Goal: Task Accomplishment & Management: Use online tool/utility

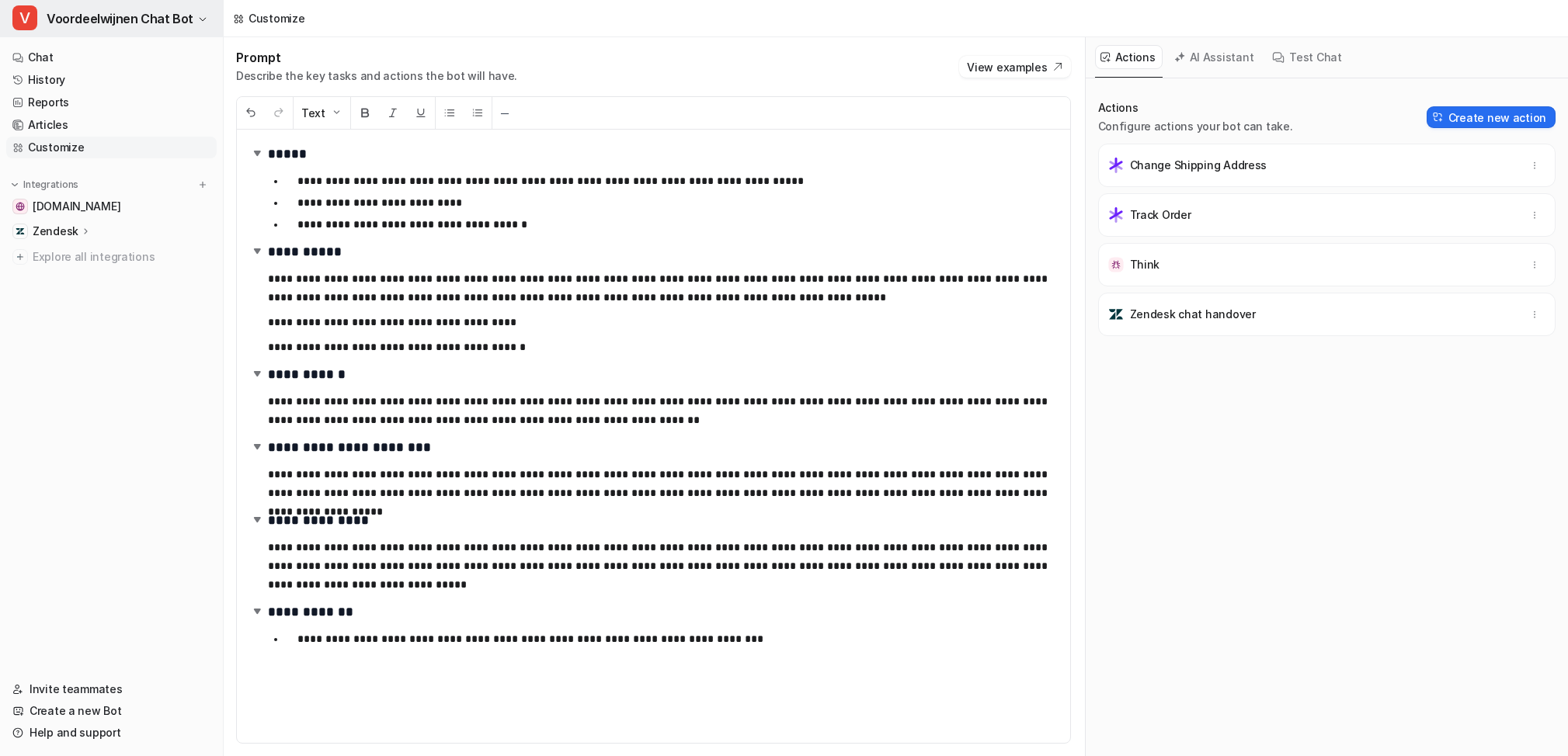
click at [53, 16] on span "Voordeelwijnen Chat Bot" at bounding box center [120, 19] width 147 height 22
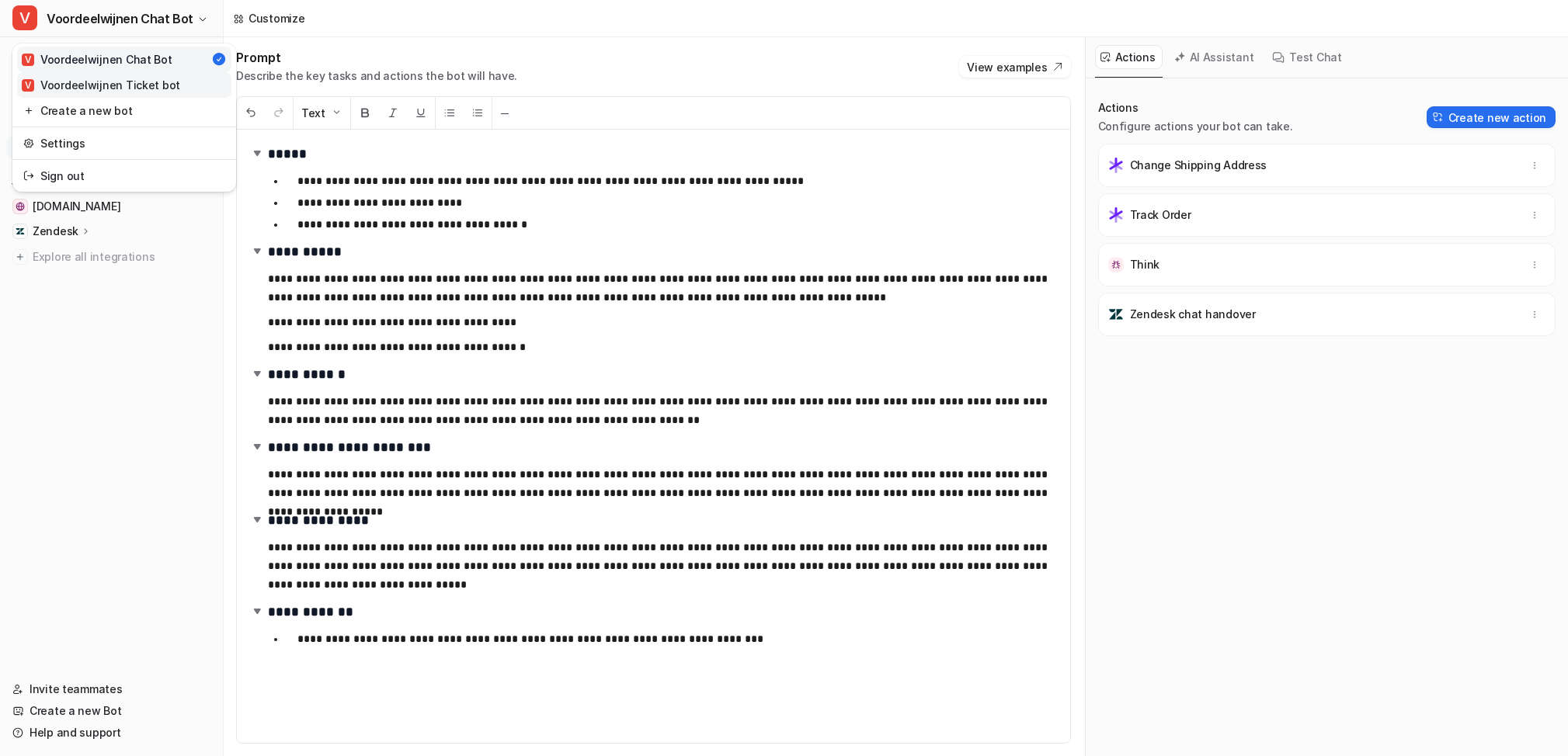
click at [60, 81] on div "V Voordeelwijnen Ticket bot" at bounding box center [101, 85] width 159 height 16
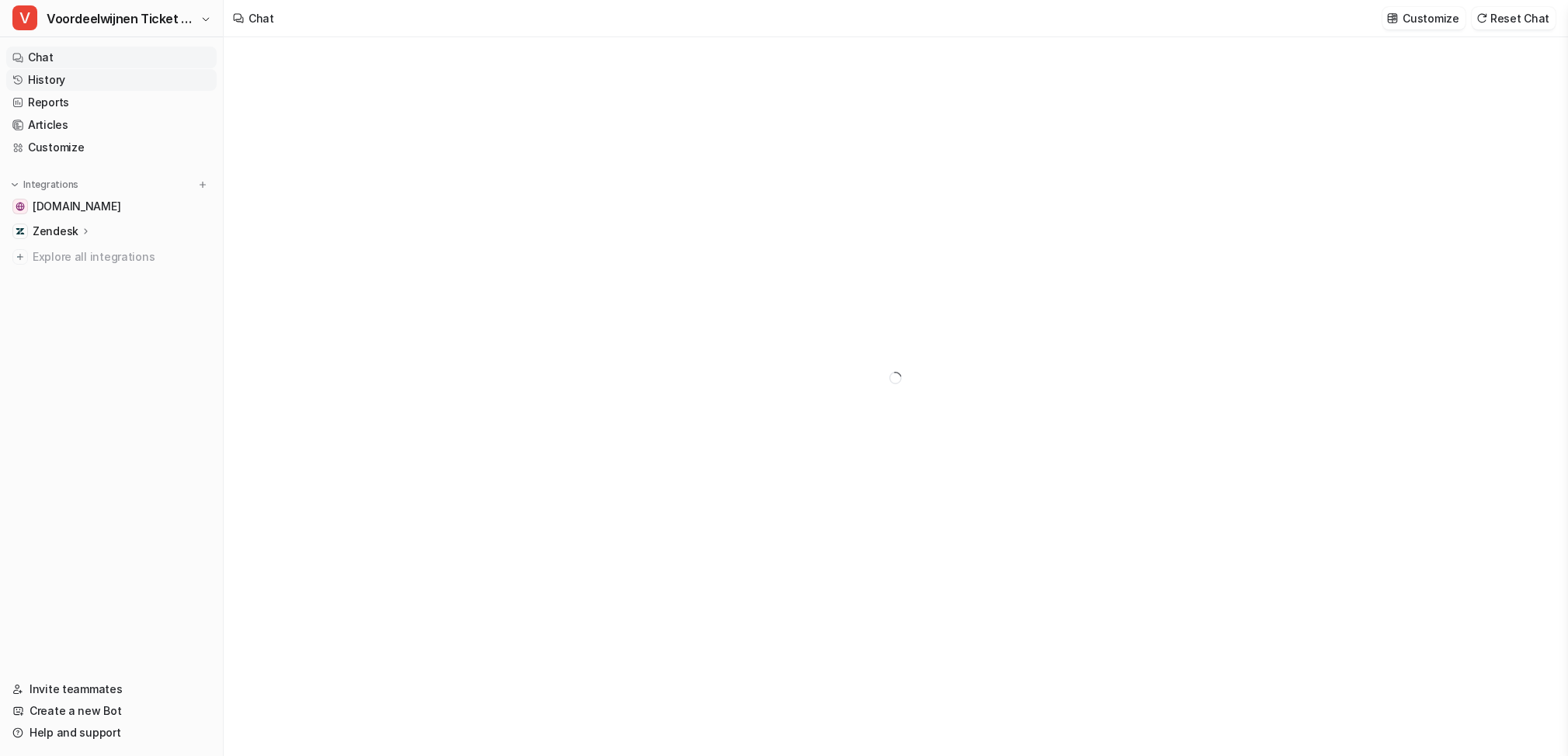
type textarea "**********"
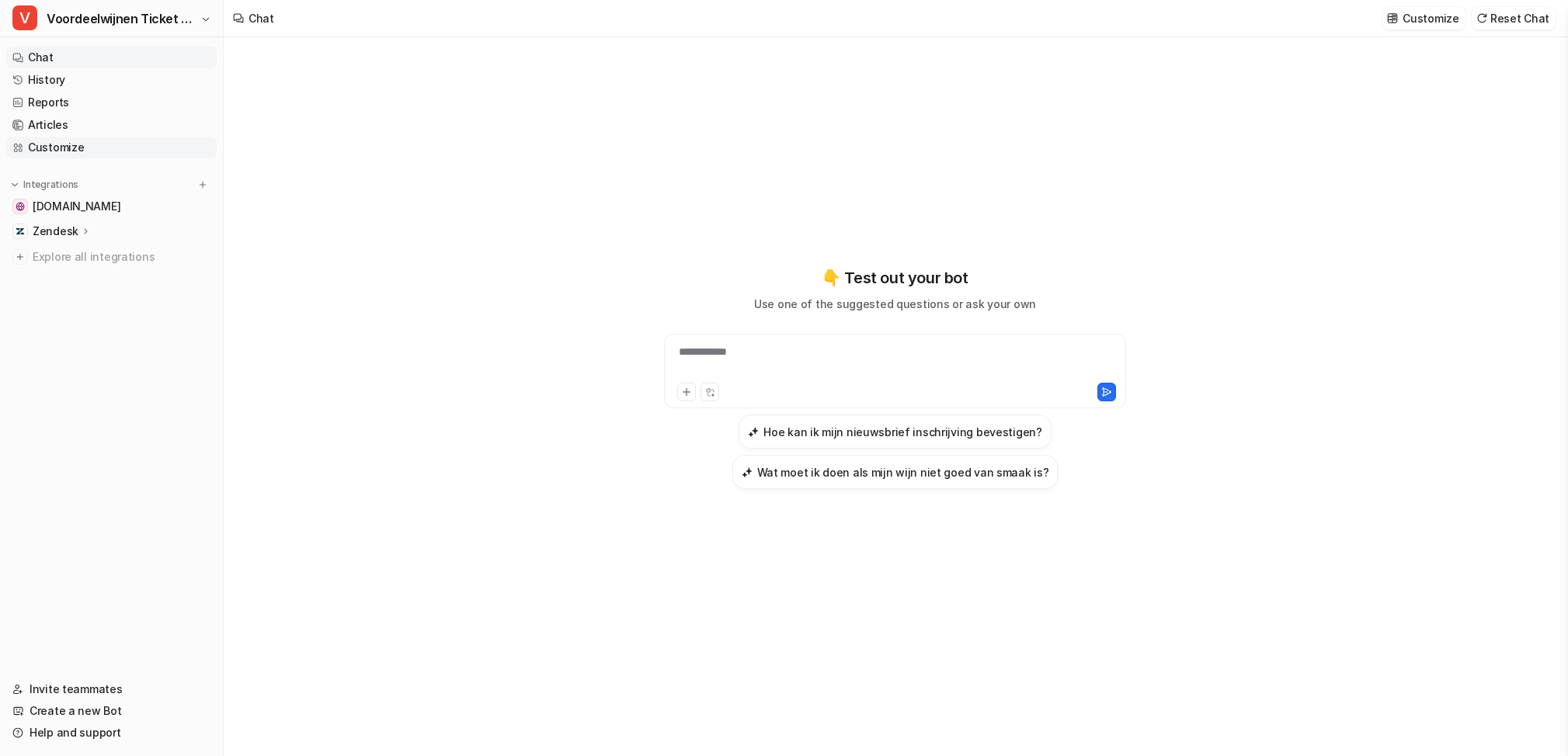
click at [59, 148] on link "Customize" at bounding box center [111, 148] width 210 height 22
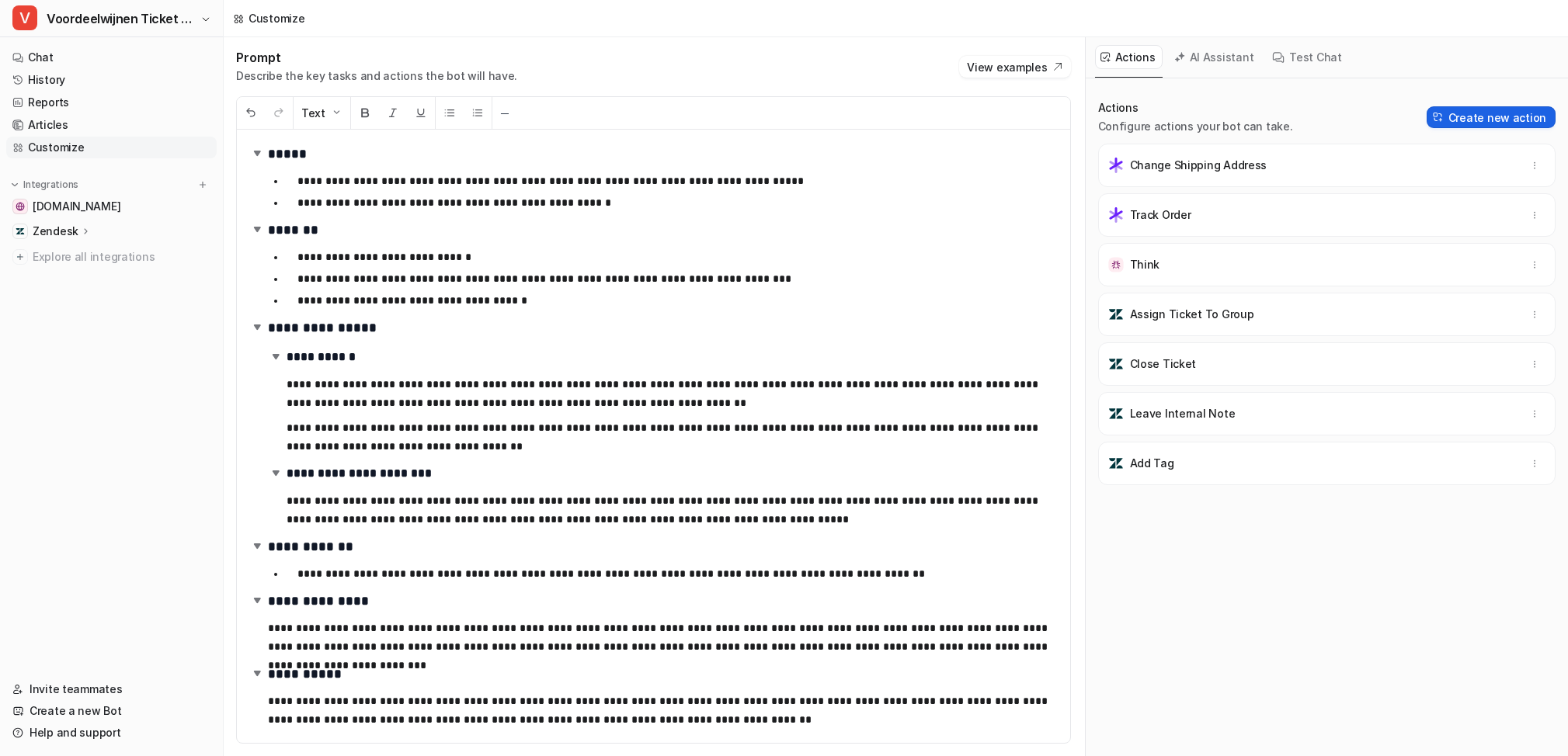
click at [1518, 117] on button "Create new action" at bounding box center [1492, 117] width 129 height 22
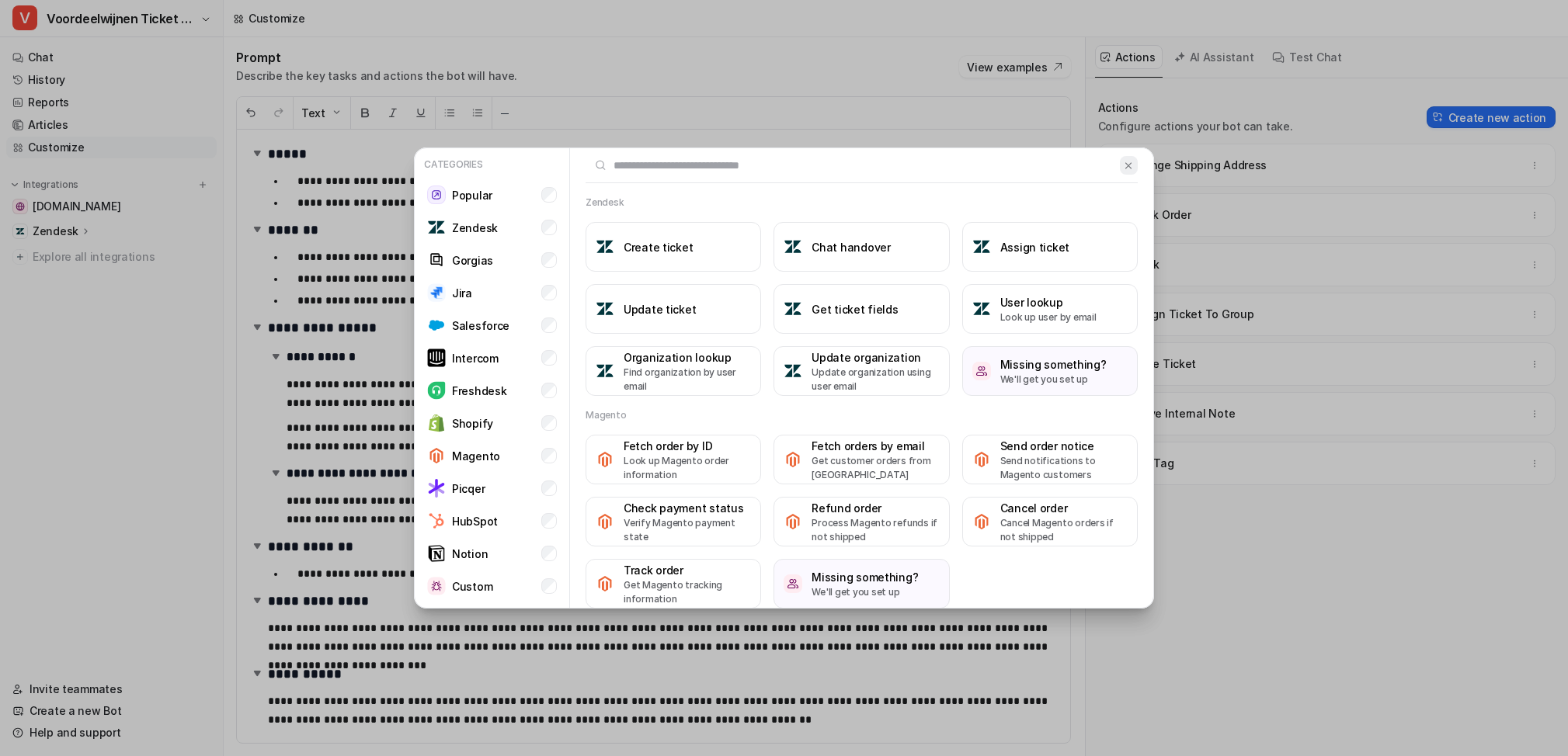
click at [1130, 164] on img at bounding box center [1128, 165] width 11 height 12
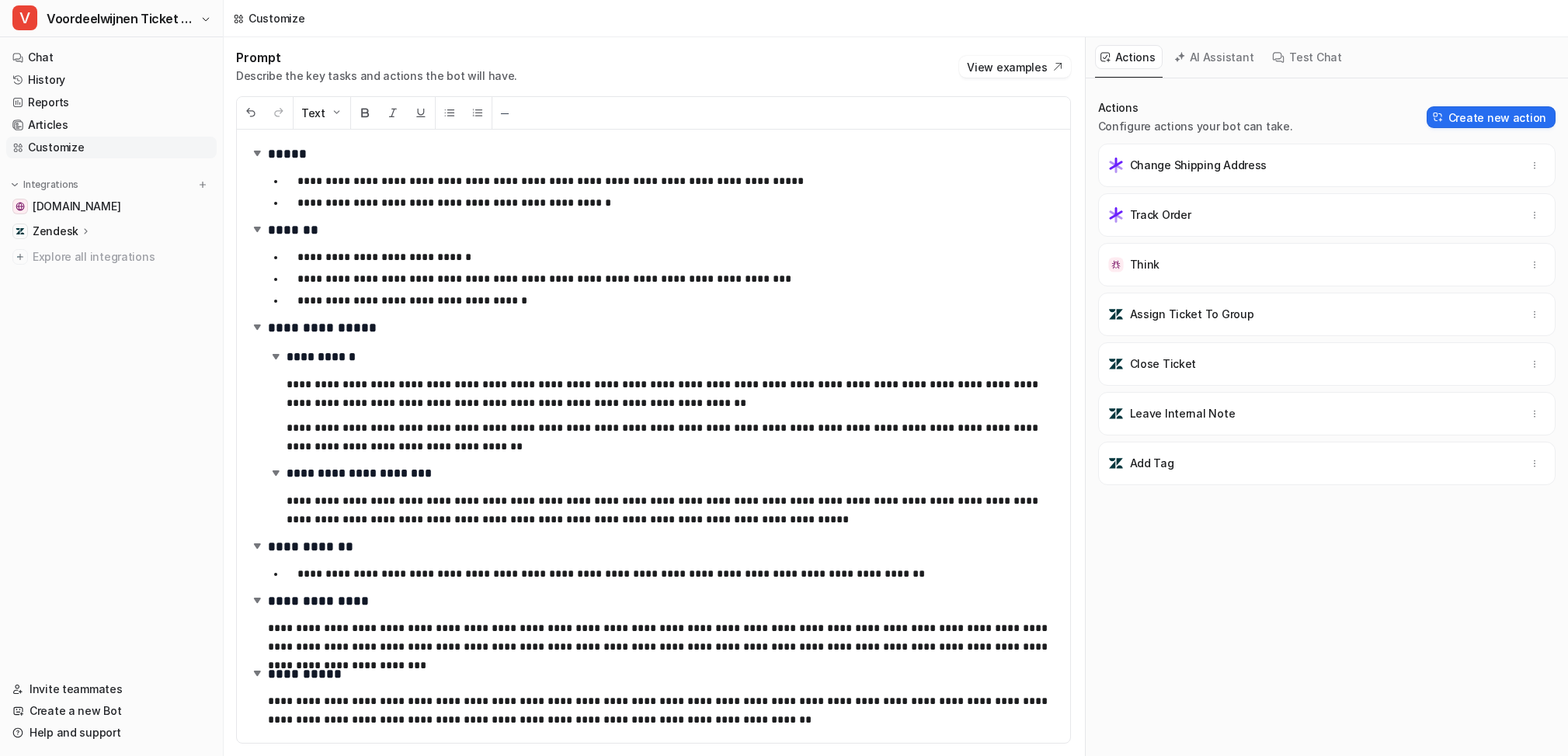
click at [906, 612] on h1 "**********" at bounding box center [654, 601] width 809 height 24
click at [76, 290] on nav "Chat History Reports Articles Customize Integrations www.voordeelwijnen.nl Zend…" at bounding box center [111, 354] width 223 height 626
click at [1536, 118] on button "Create new action" at bounding box center [1492, 117] width 129 height 22
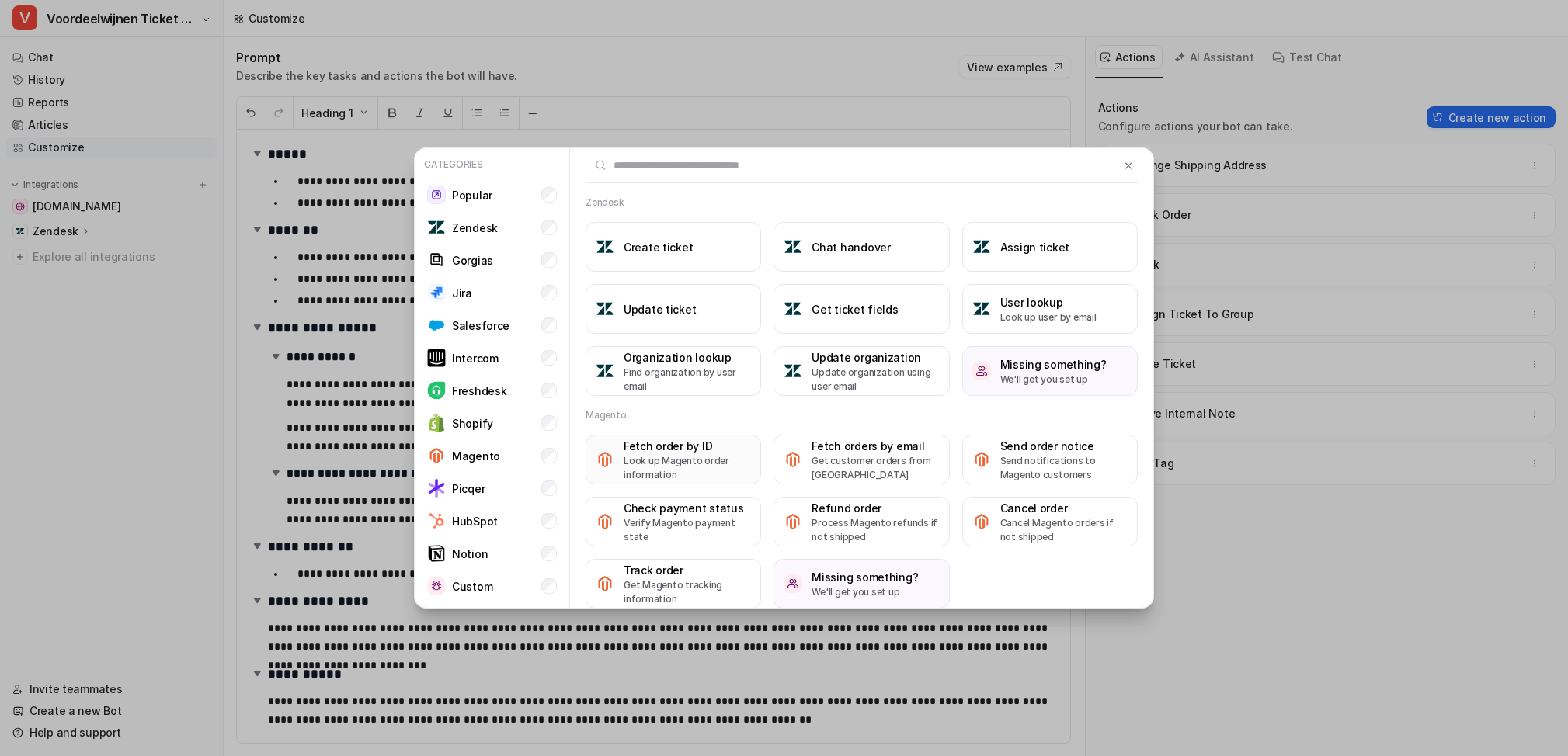
scroll to position [3, 0]
click at [663, 458] on p "Look up Magento order information" at bounding box center [687, 465] width 128 height 28
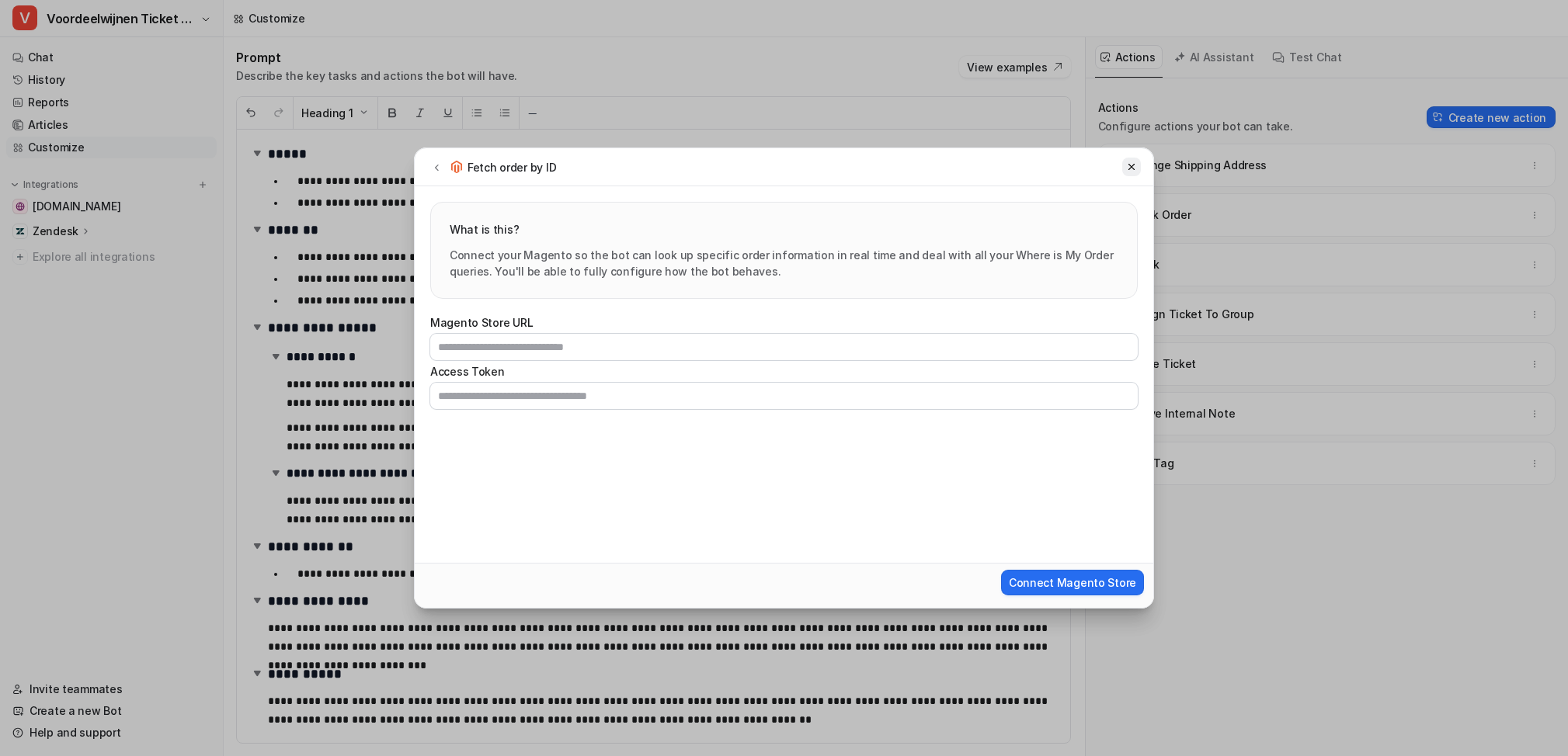
click at [1128, 167] on icon at bounding box center [1131, 166] width 11 height 11
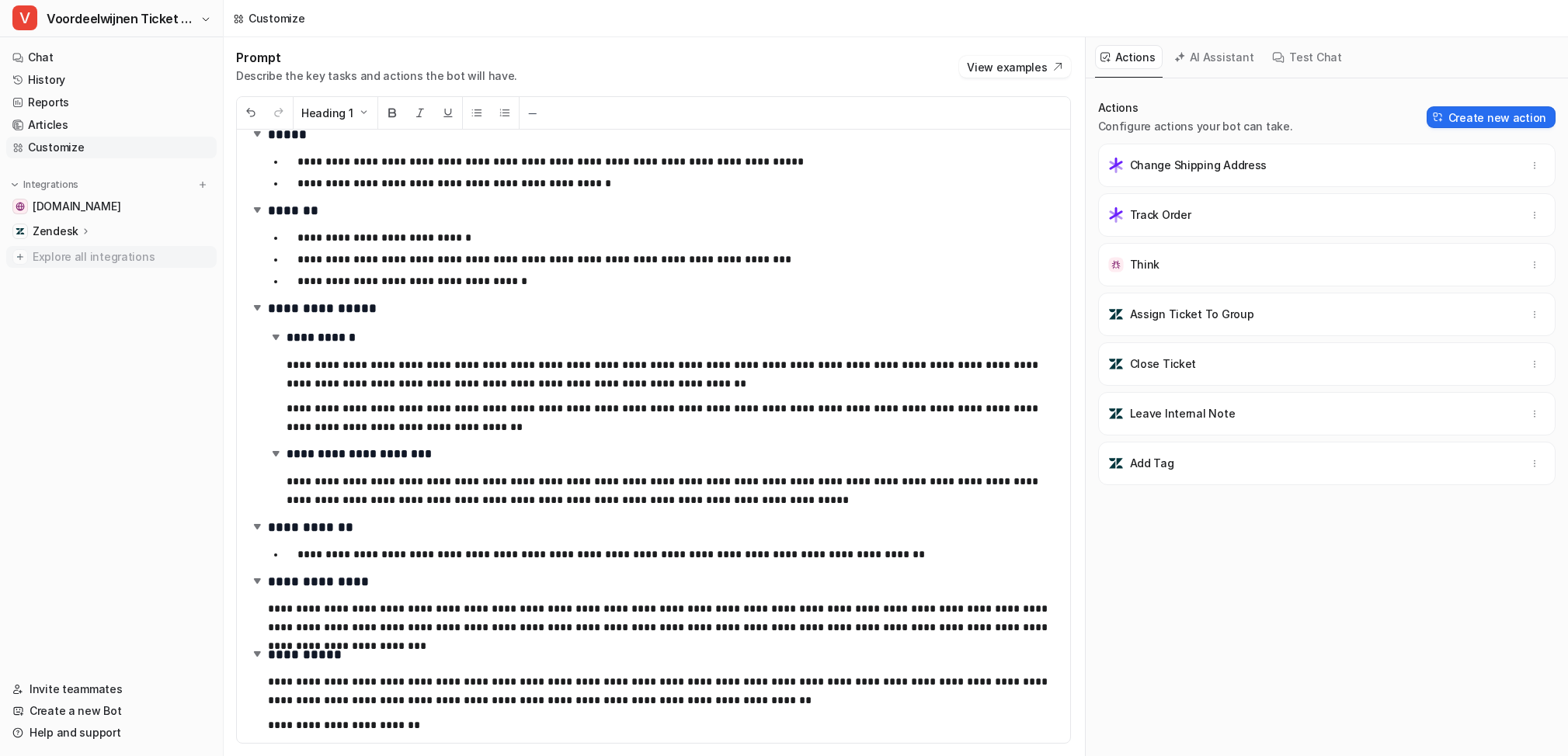
scroll to position [34, 0]
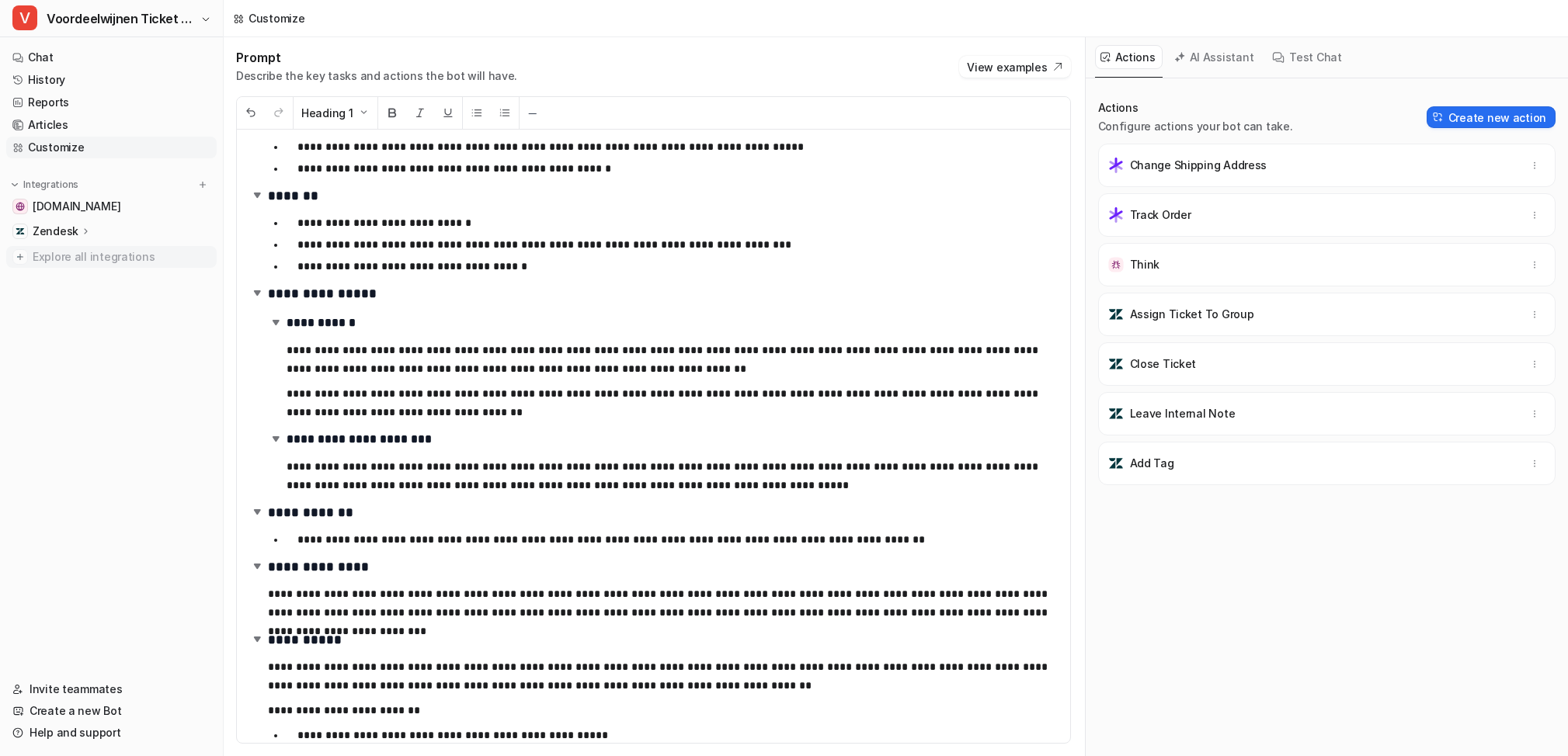
click at [25, 257] on img at bounding box center [21, 258] width 16 height 16
click at [22, 257] on img at bounding box center [21, 258] width 16 height 16
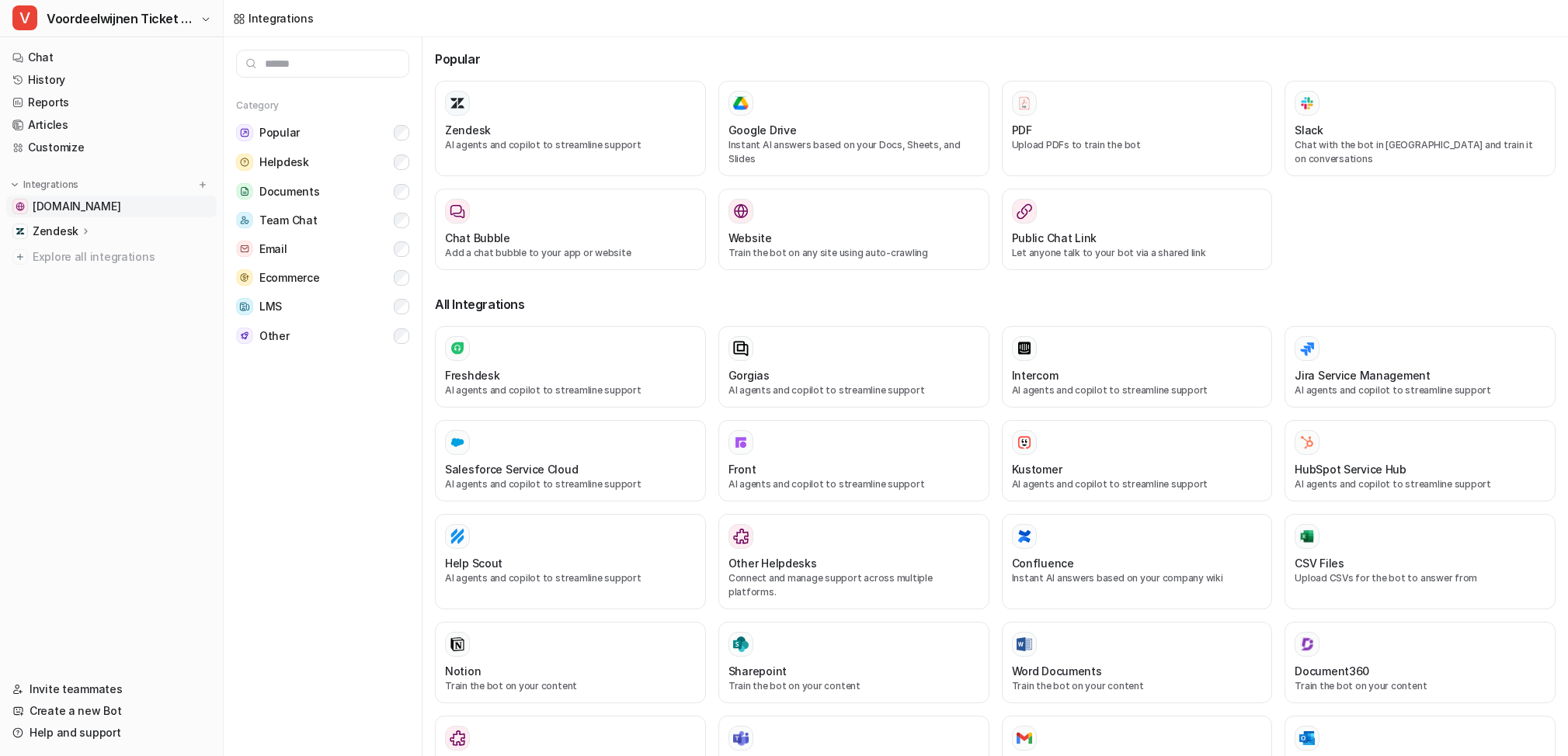
click at [100, 206] on span "[DOMAIN_NAME]" at bounding box center [76, 207] width 88 height 16
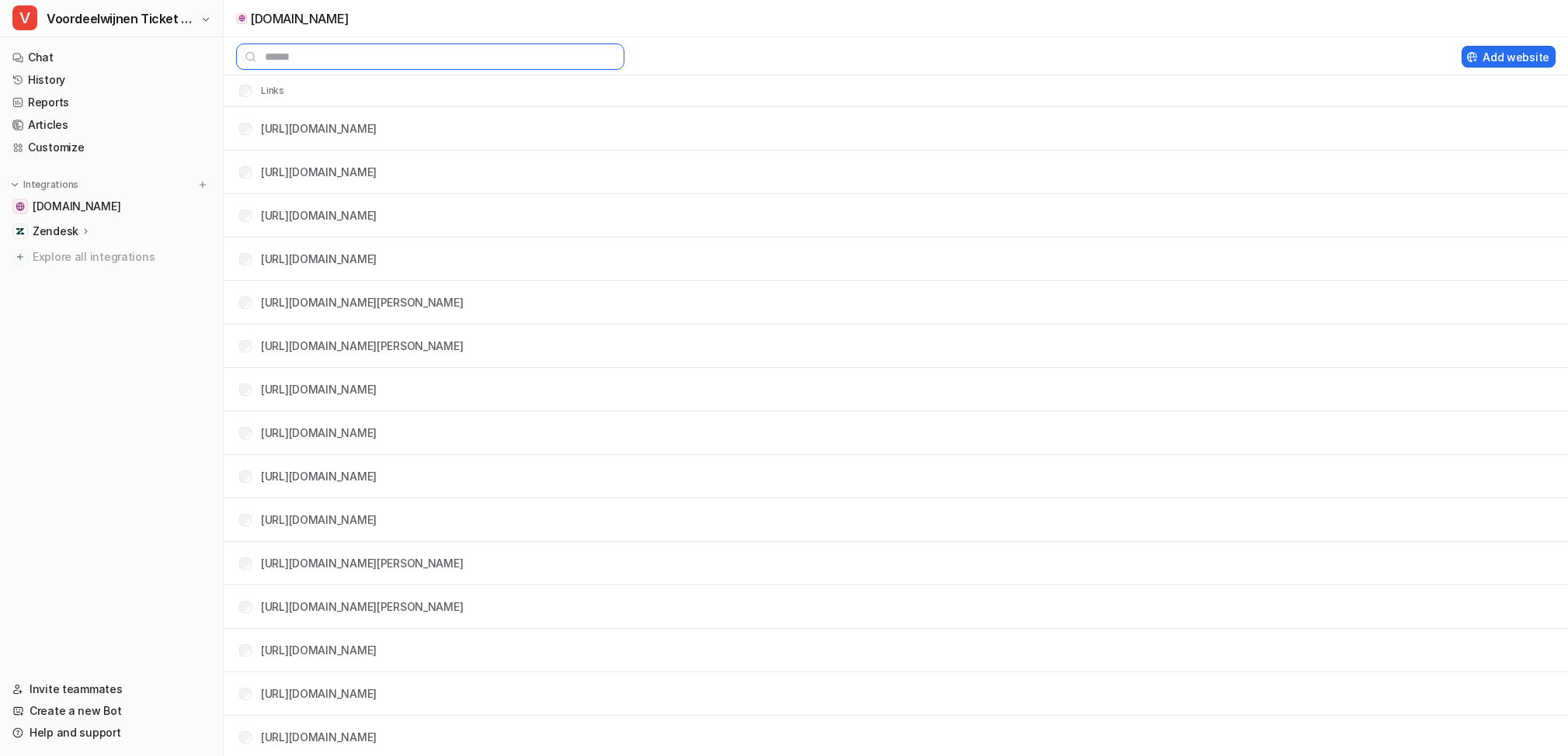
click at [329, 62] on input "text" at bounding box center [430, 56] width 389 height 27
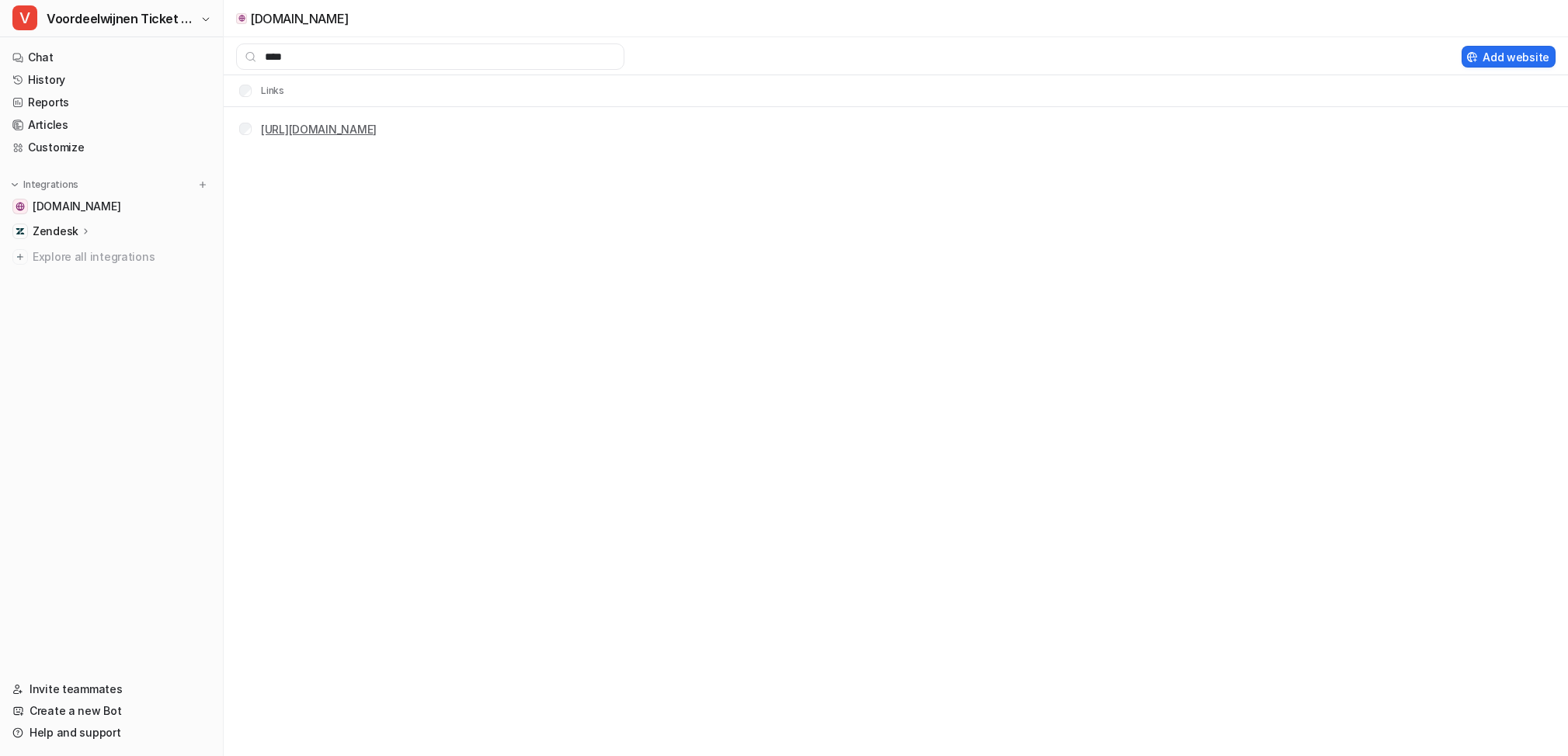
click at [338, 128] on link "https://www.voordeelwijnen.nl/klantenservice" at bounding box center [318, 129] width 116 height 13
drag, startPoint x: 314, startPoint y: 53, endPoint x: 106, endPoint y: 98, distance: 212.8
click at [106, 98] on div "V Voordeelwijnen Ticket bot Chat History Reports Articles Customize Integration…" at bounding box center [784, 378] width 1568 height 756
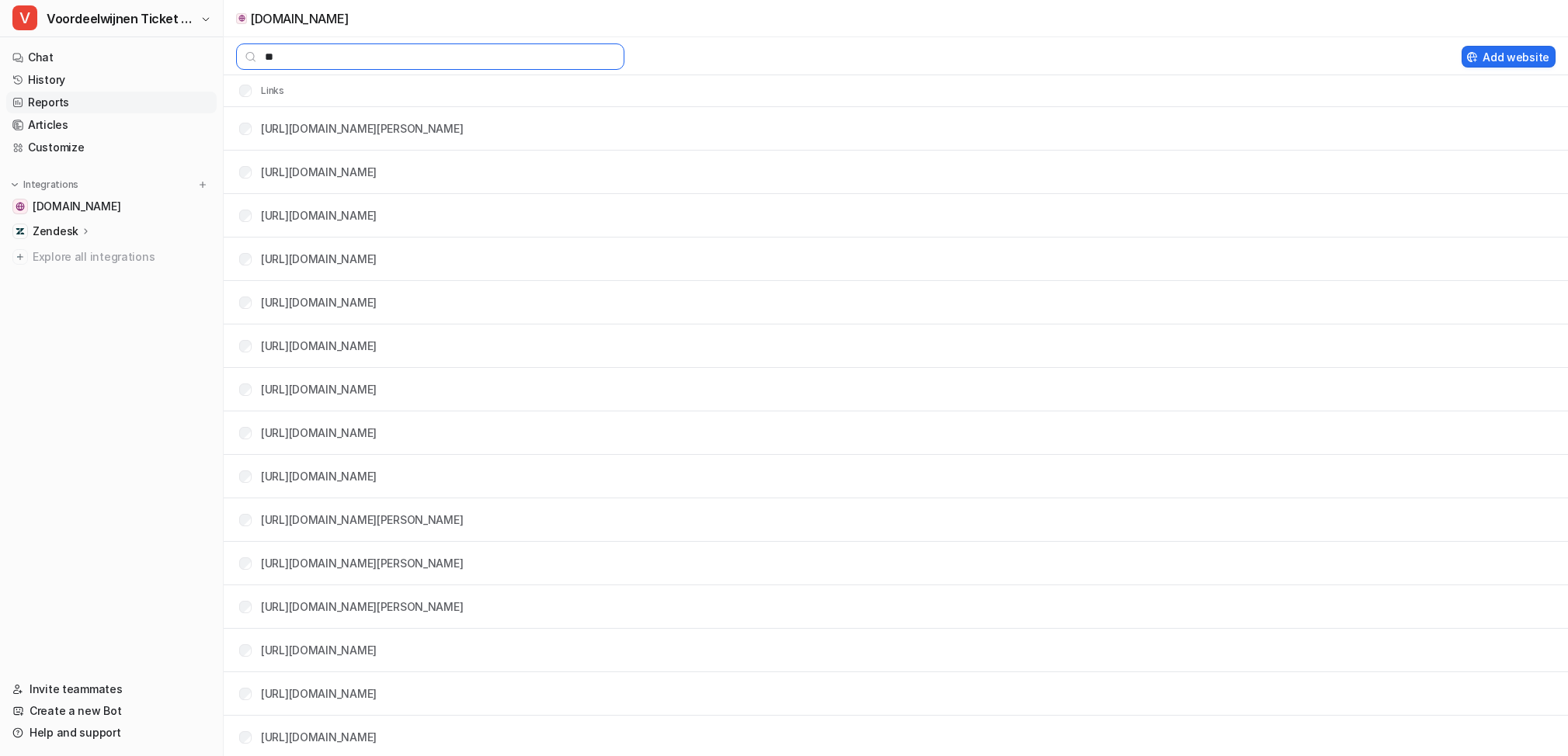
type input "*"
type input "****"
click at [396, 128] on link "https://www.voordeelwijnen.nl/ellermann-spiegel-dornfelder-trocken" at bounding box center [362, 128] width 202 height 13
click at [377, 171] on link "https://www.voordeelwijnen.nl/kaiken-aventura-chacayes-canota" at bounding box center [318, 171] width 116 height 13
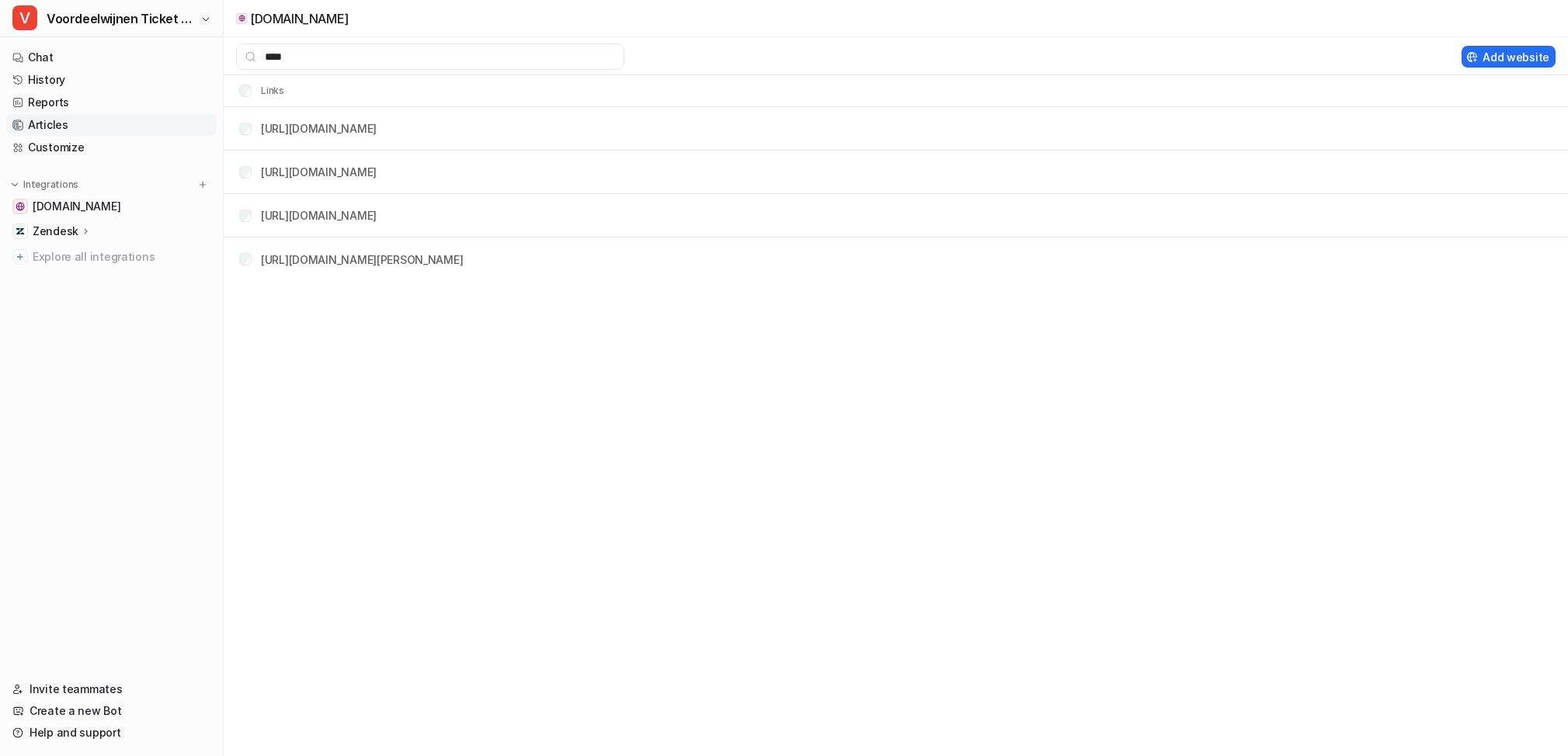
click at [51, 124] on link "Articles" at bounding box center [111, 125] width 210 height 22
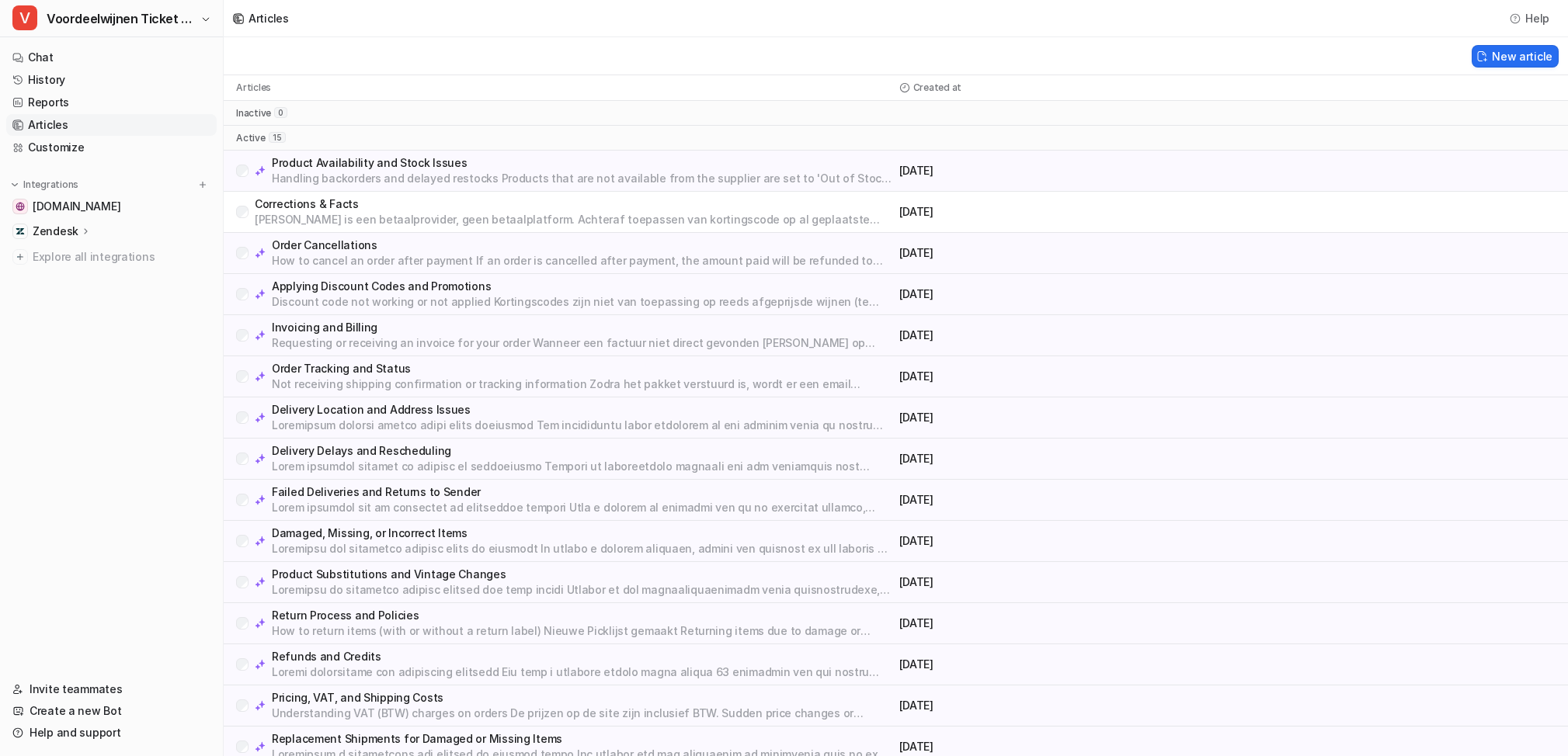
click at [312, 204] on p "Corrections & Facts" at bounding box center [574, 204] width 638 height 16
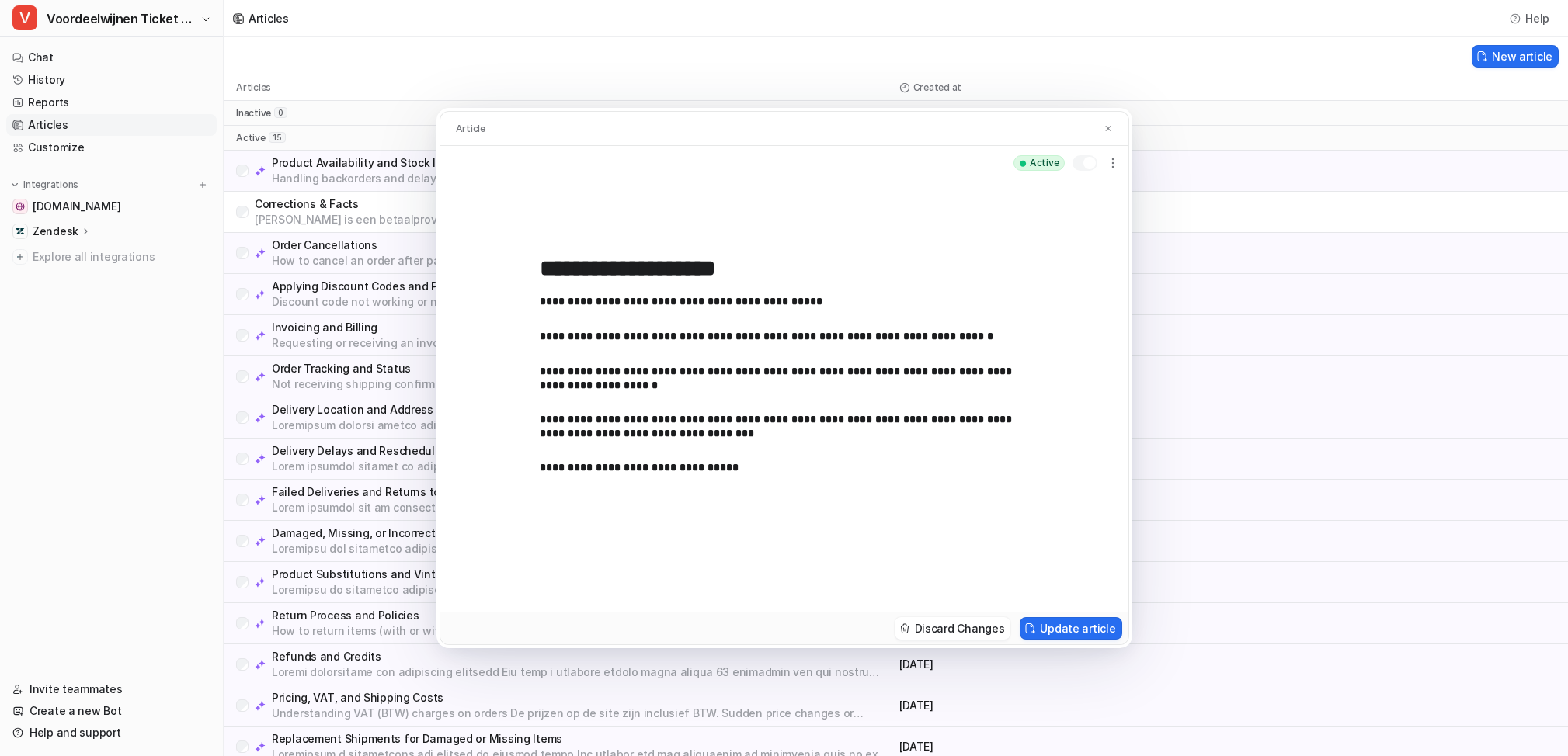
click at [1117, 129] on div "Article" at bounding box center [784, 129] width 688 height 35
drag, startPoint x: 1108, startPoint y: 128, endPoint x: 1044, endPoint y: 149, distance: 67.4
click at [1108, 128] on img at bounding box center [1108, 129] width 9 height 10
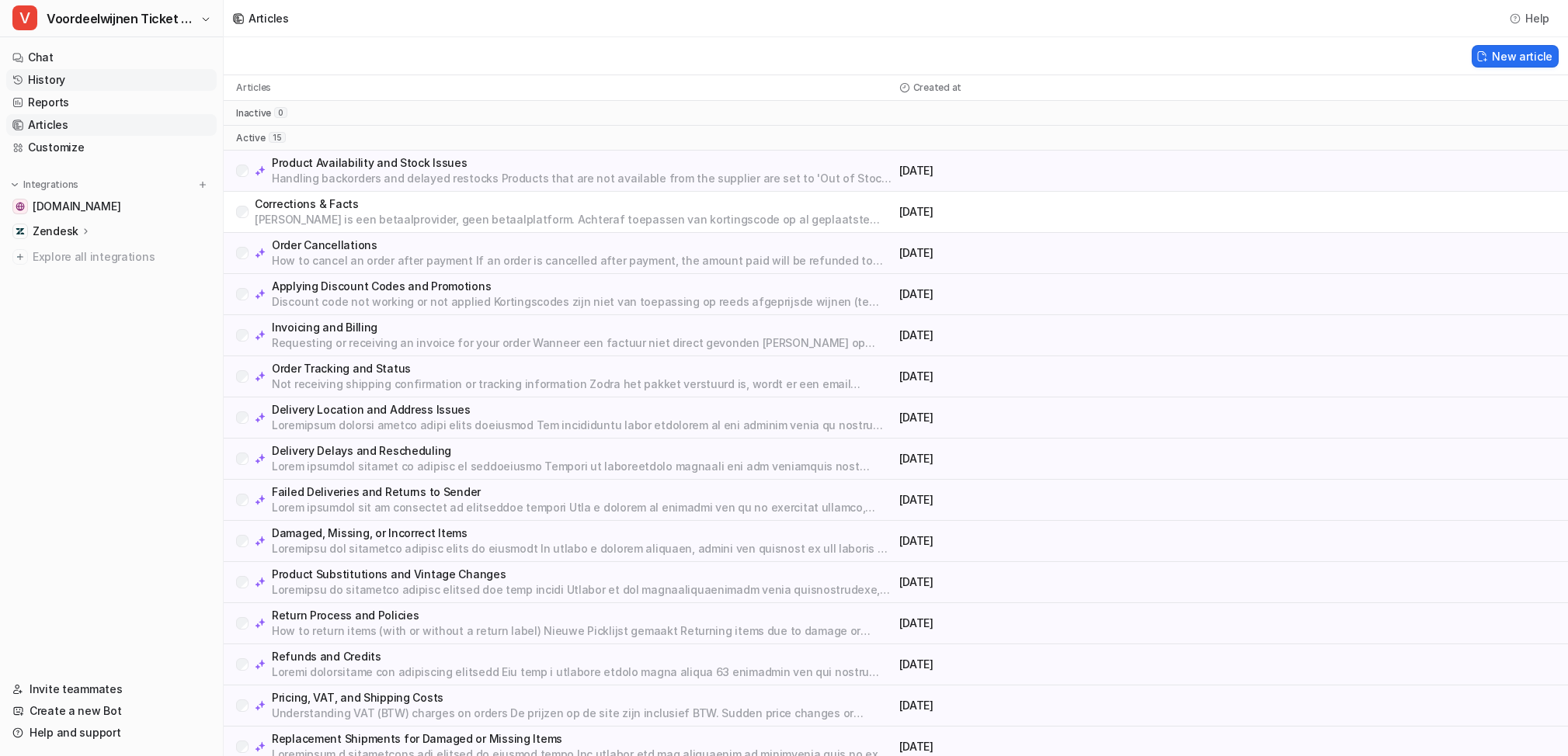
click at [60, 81] on link "History" at bounding box center [111, 80] width 210 height 22
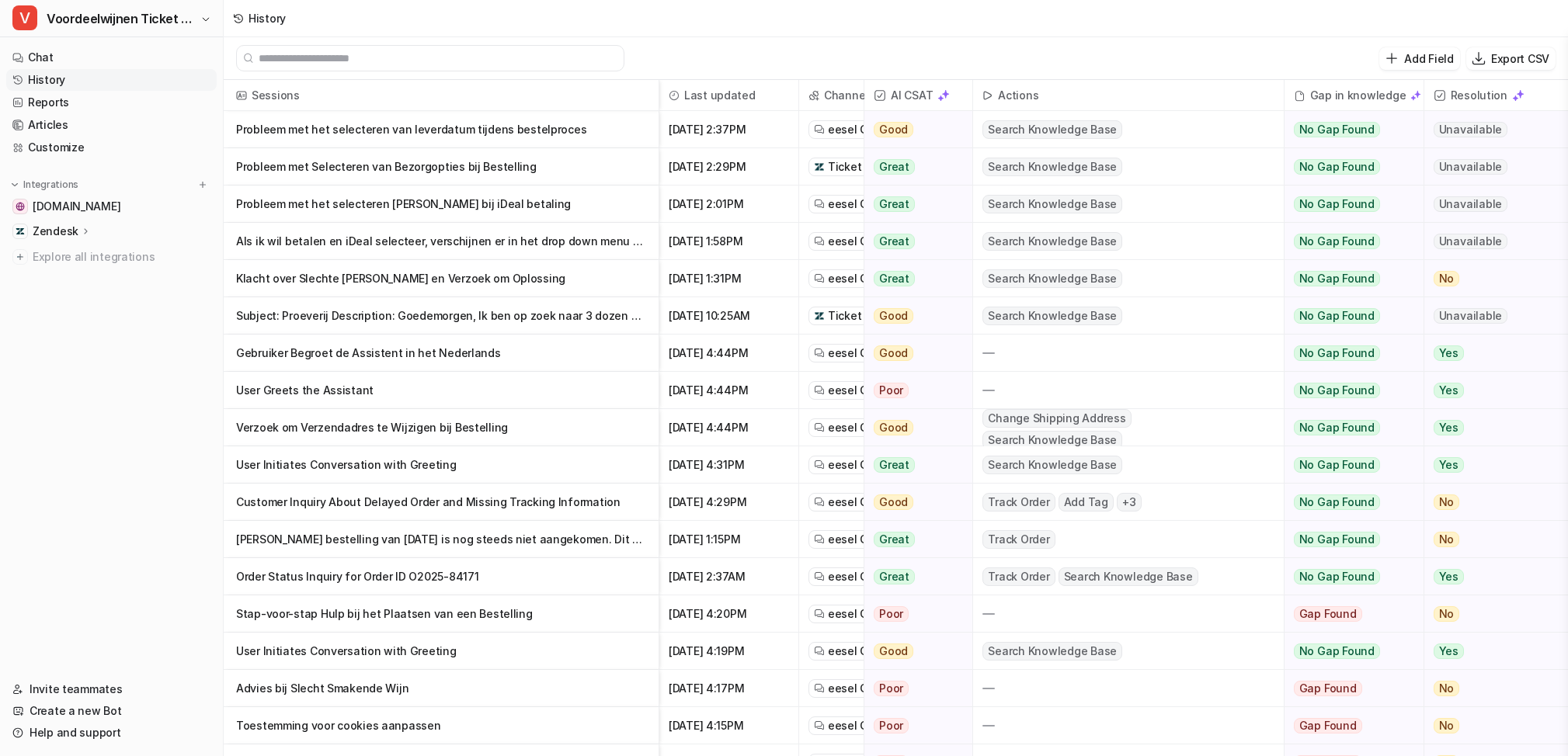
click at [328, 131] on p "Probleem met het selecteren van leverdatum tijdens bestelproces" at bounding box center [441, 130] width 410 height 38
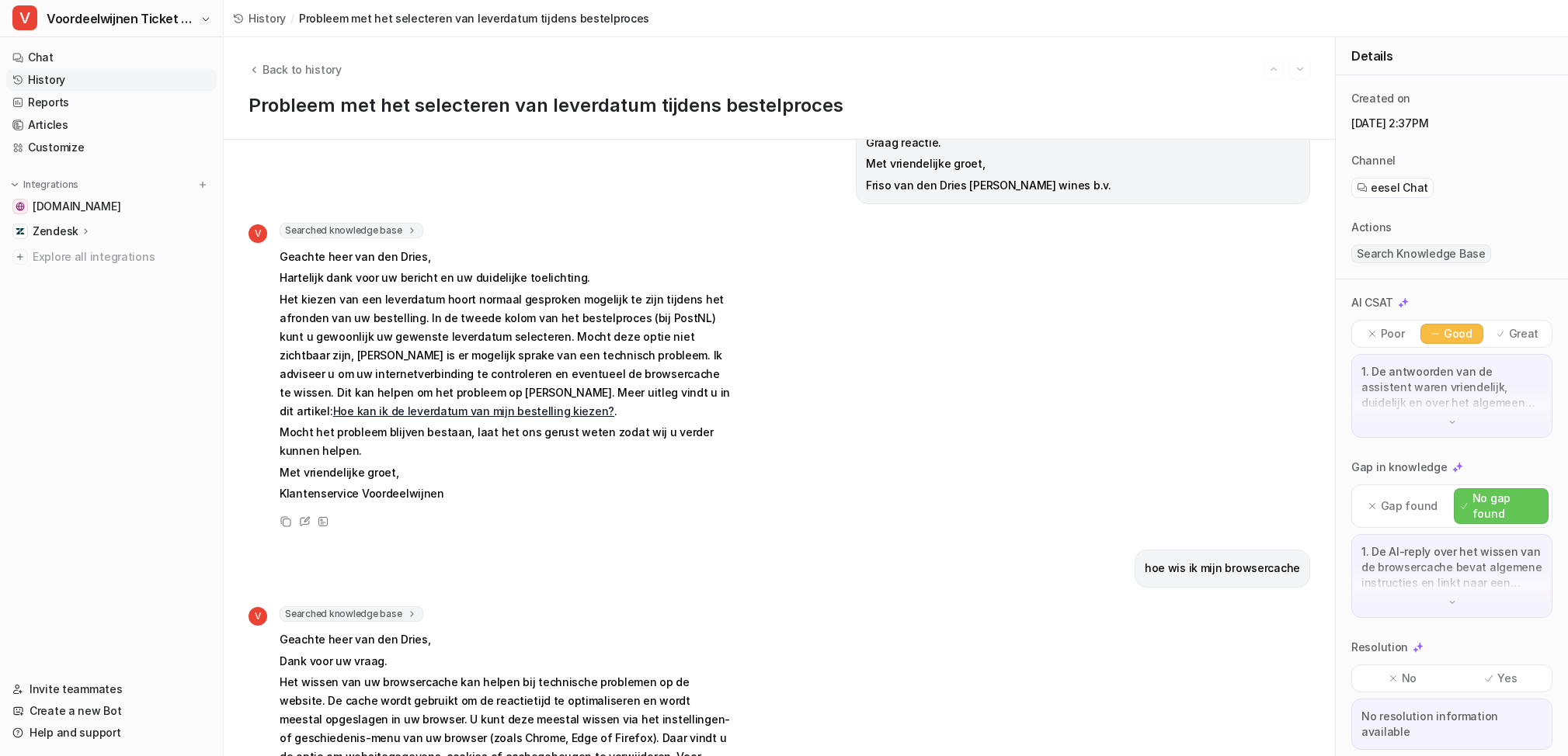
scroll to position [119, 0]
drag, startPoint x: 302, startPoint y: 502, endPoint x: 430, endPoint y: 529, distance: 130.8
click at [302, 515] on icon at bounding box center [305, 520] width 12 height 11
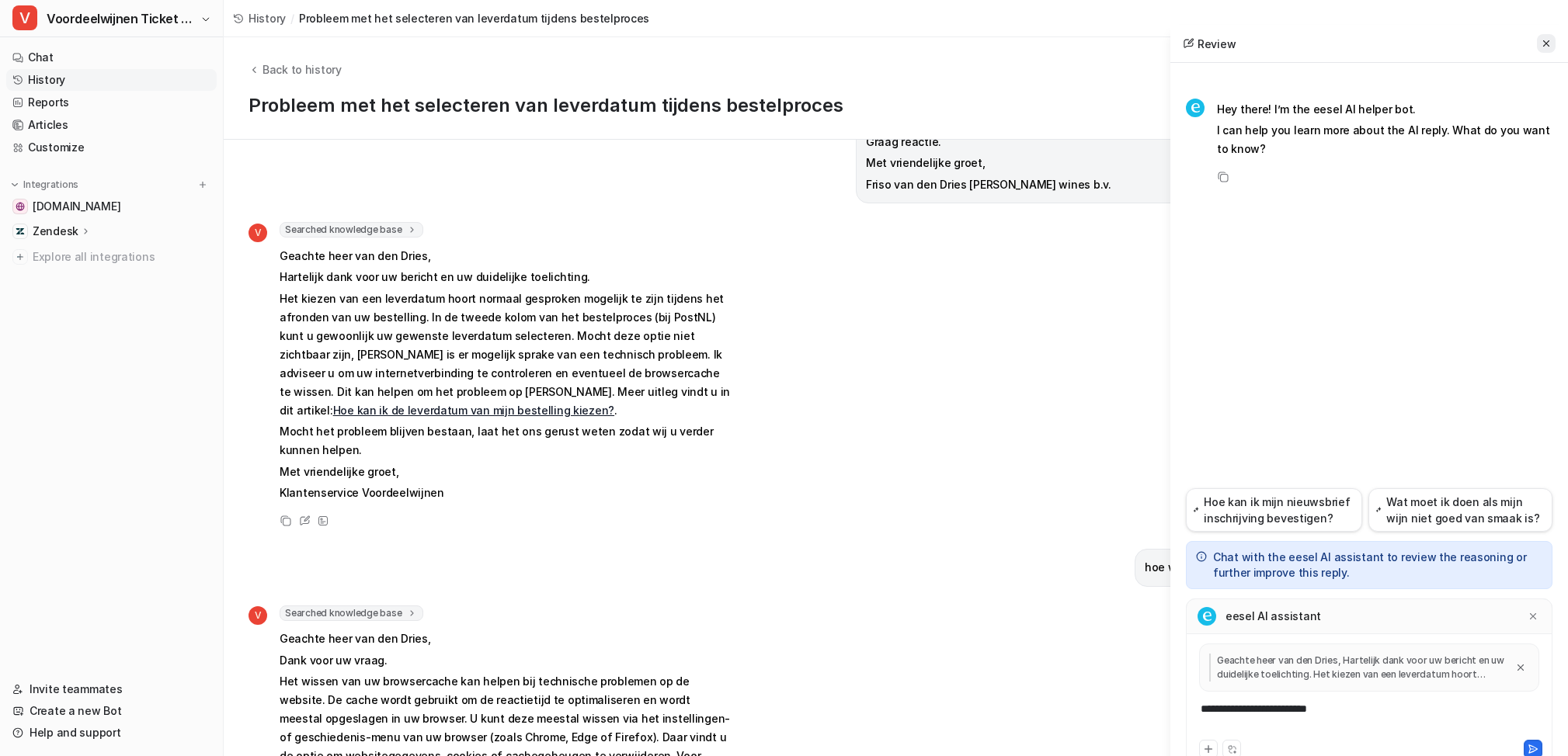
click at [1551, 42] on icon at bounding box center [1546, 43] width 11 height 11
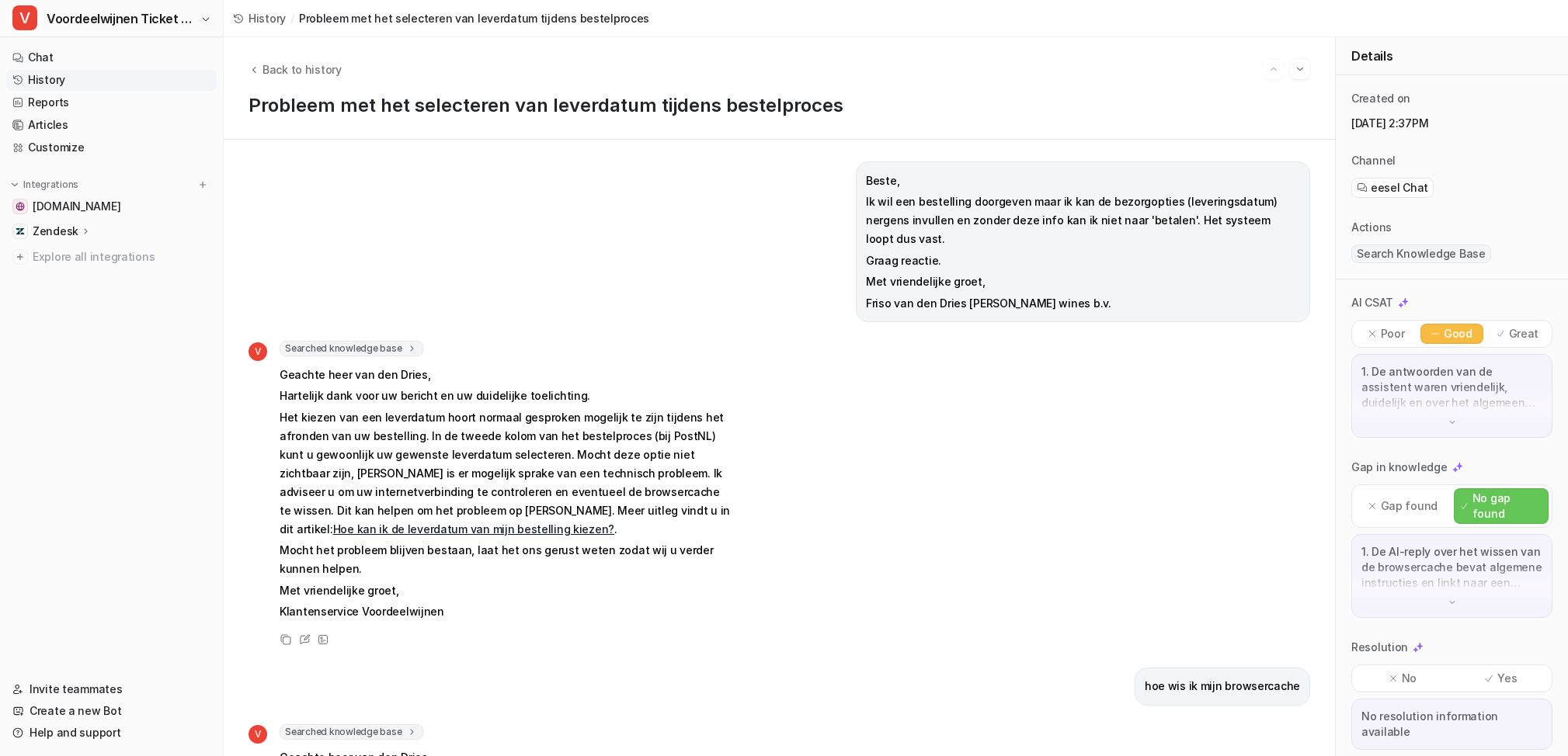
scroll to position [0, 0]
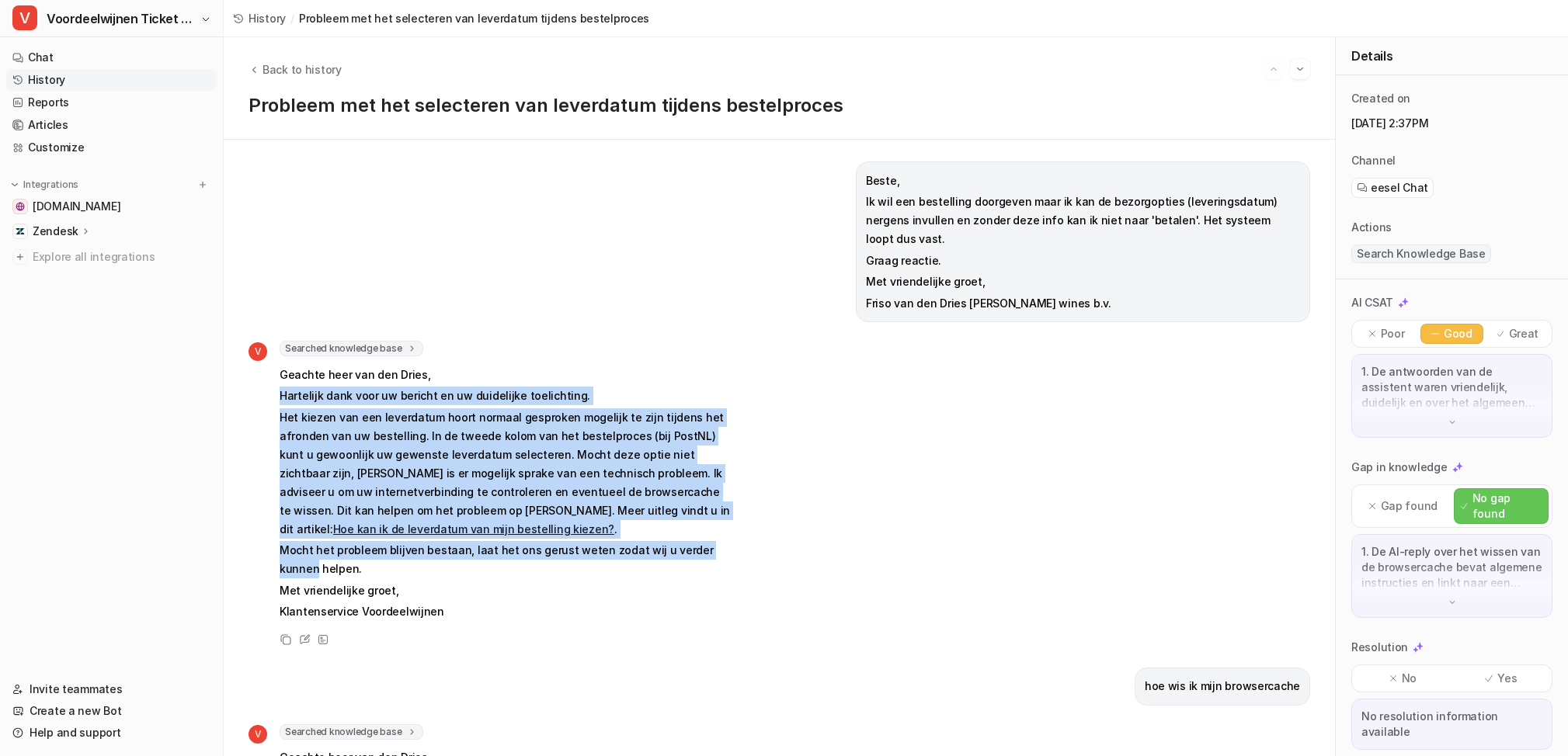
drag, startPoint x: 282, startPoint y: 378, endPoint x: 724, endPoint y: 539, distance: 470.4
click at [725, 537] on span "Geachte heer van den Dries, Hartelijk dank voor uw bericht en uw duidelijke toe…" at bounding box center [506, 493] width 455 height 262
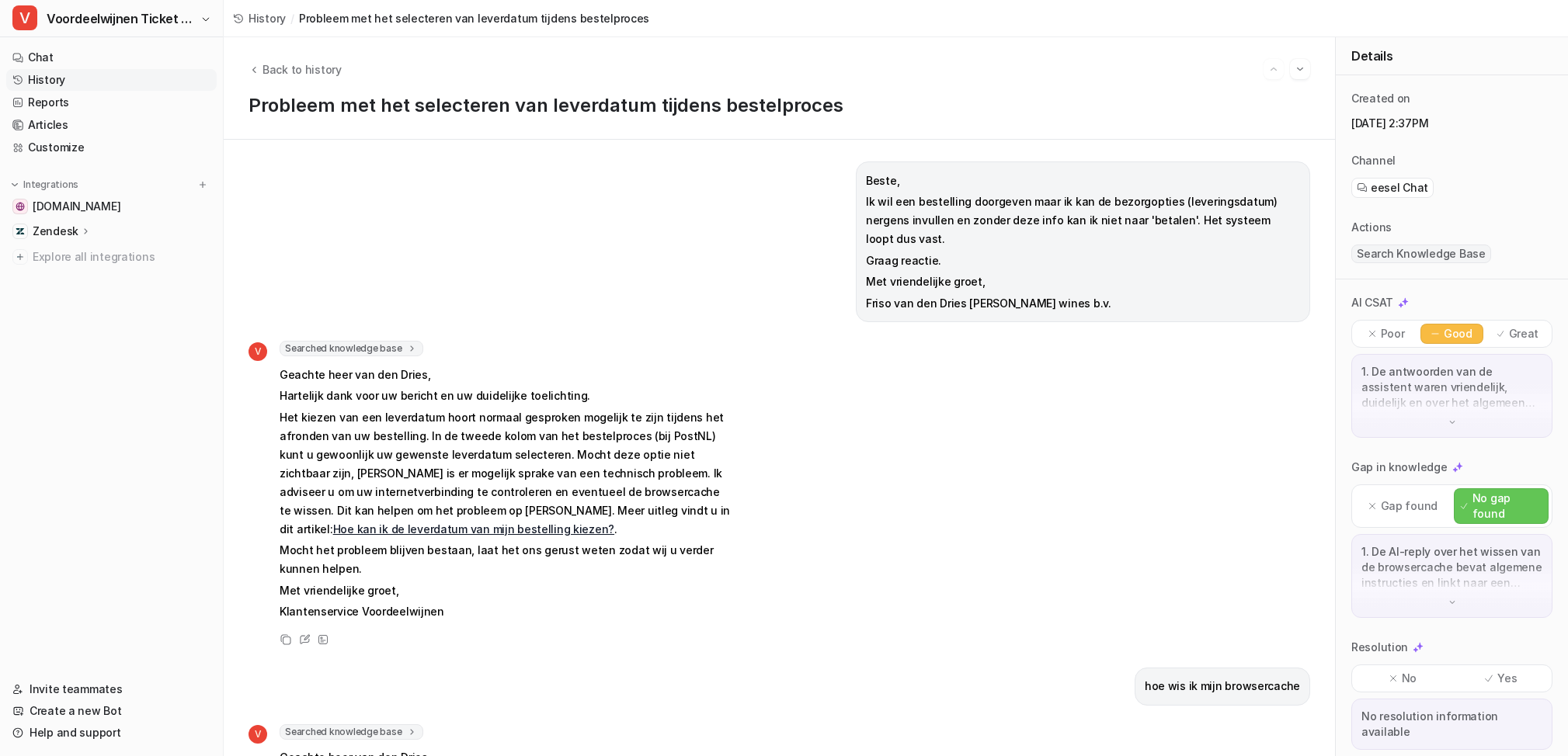
click at [721, 541] on p "Mocht het probleem blijven bestaan, laat het ons gerust weten zodat wij u verde…" at bounding box center [506, 560] width 455 height 38
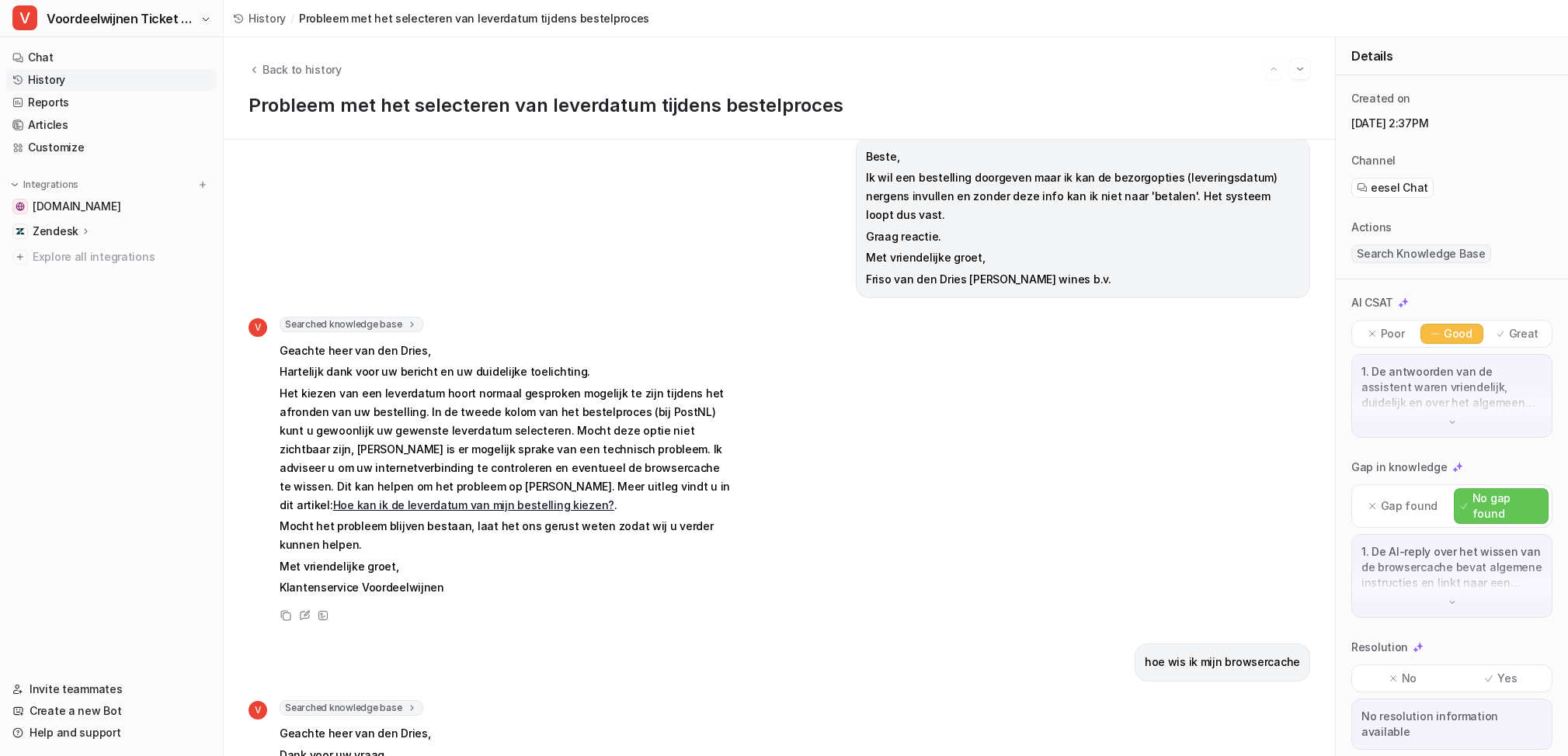
scroll to position [29, 0]
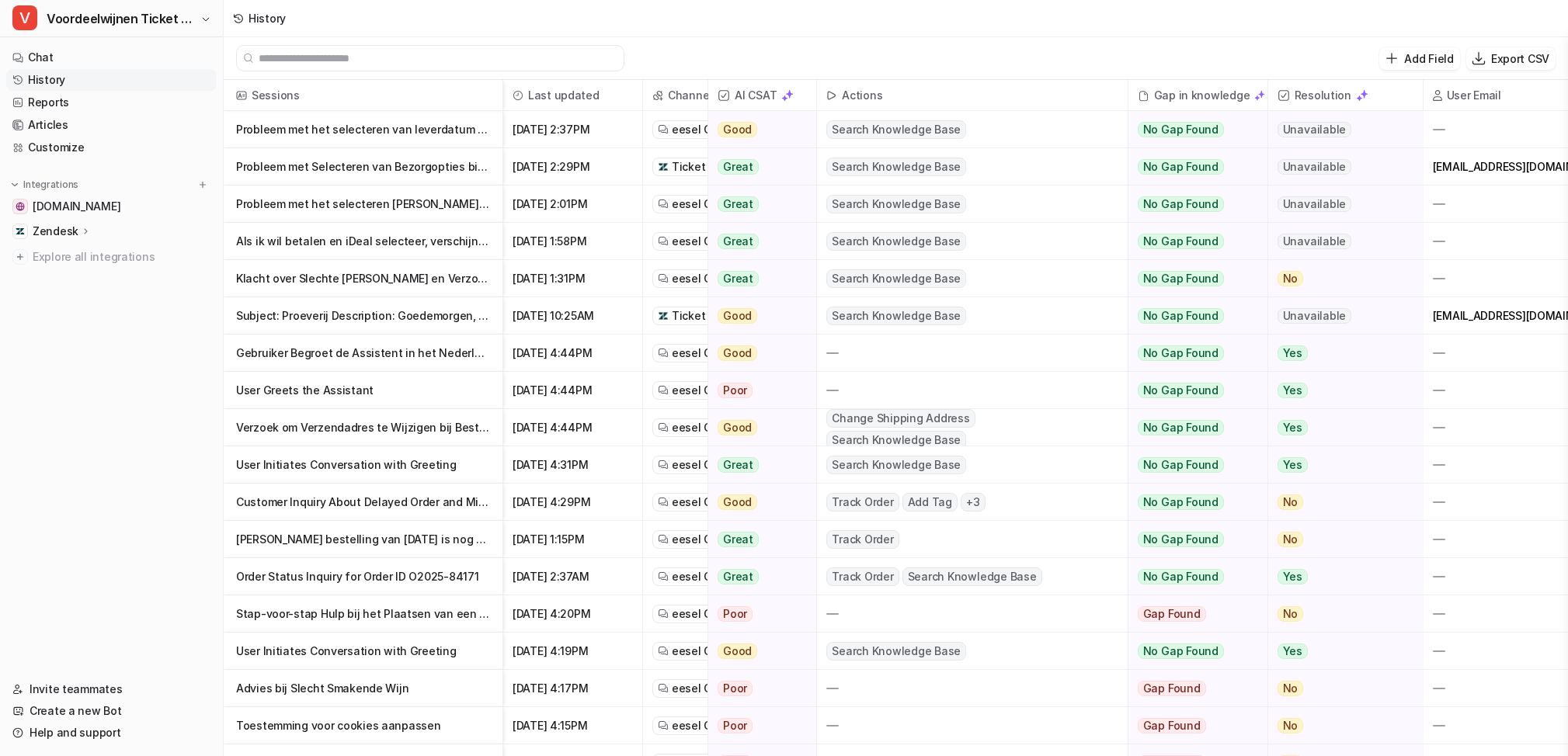
scroll to position [0, 3]
click at [422, 544] on p "[PERSON_NAME] bestelling van [DATE] is nog steeds niet aangekomen. Dit ben ik n…" at bounding box center [363, 540] width 254 height 38
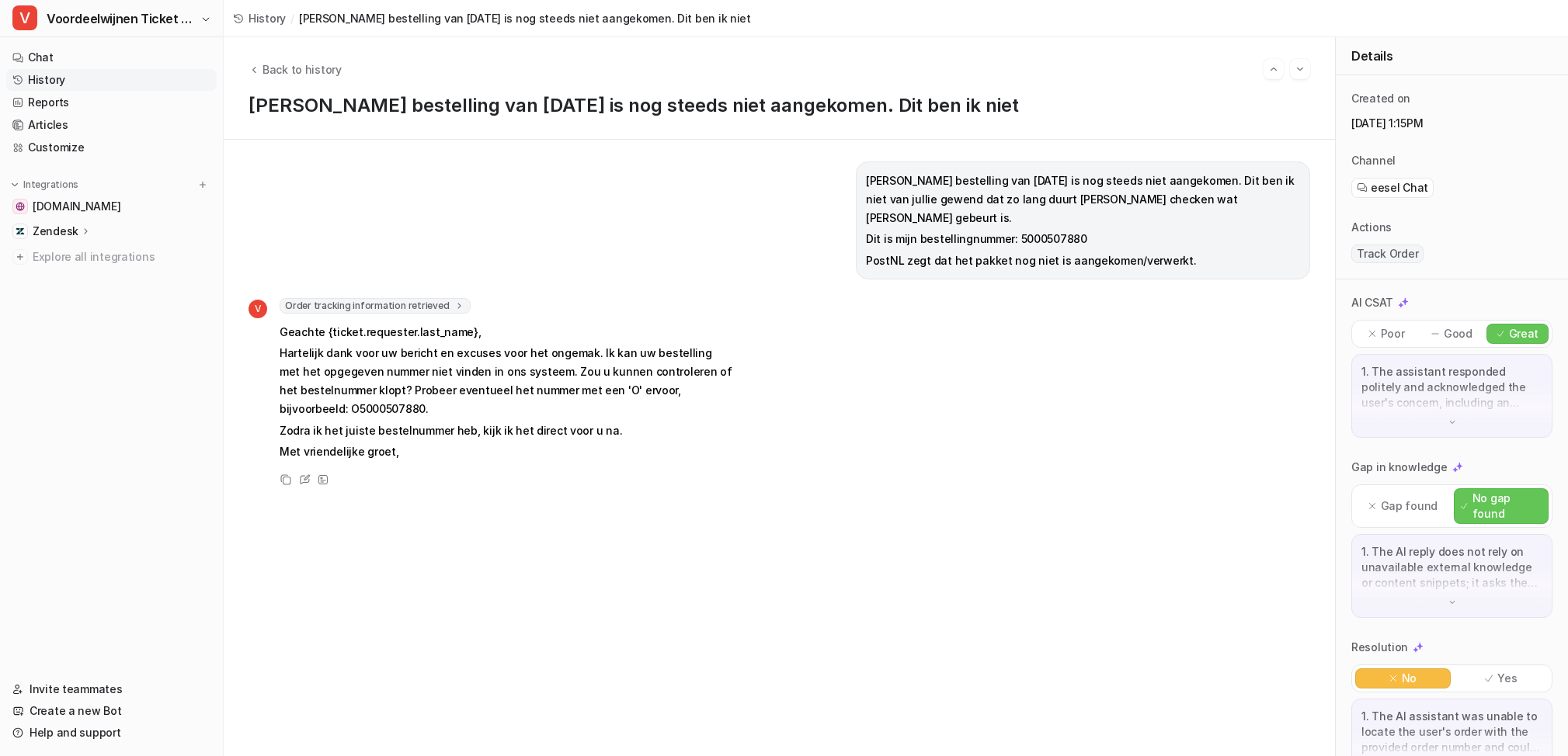
click at [1453, 425] on img at bounding box center [1452, 422] width 11 height 11
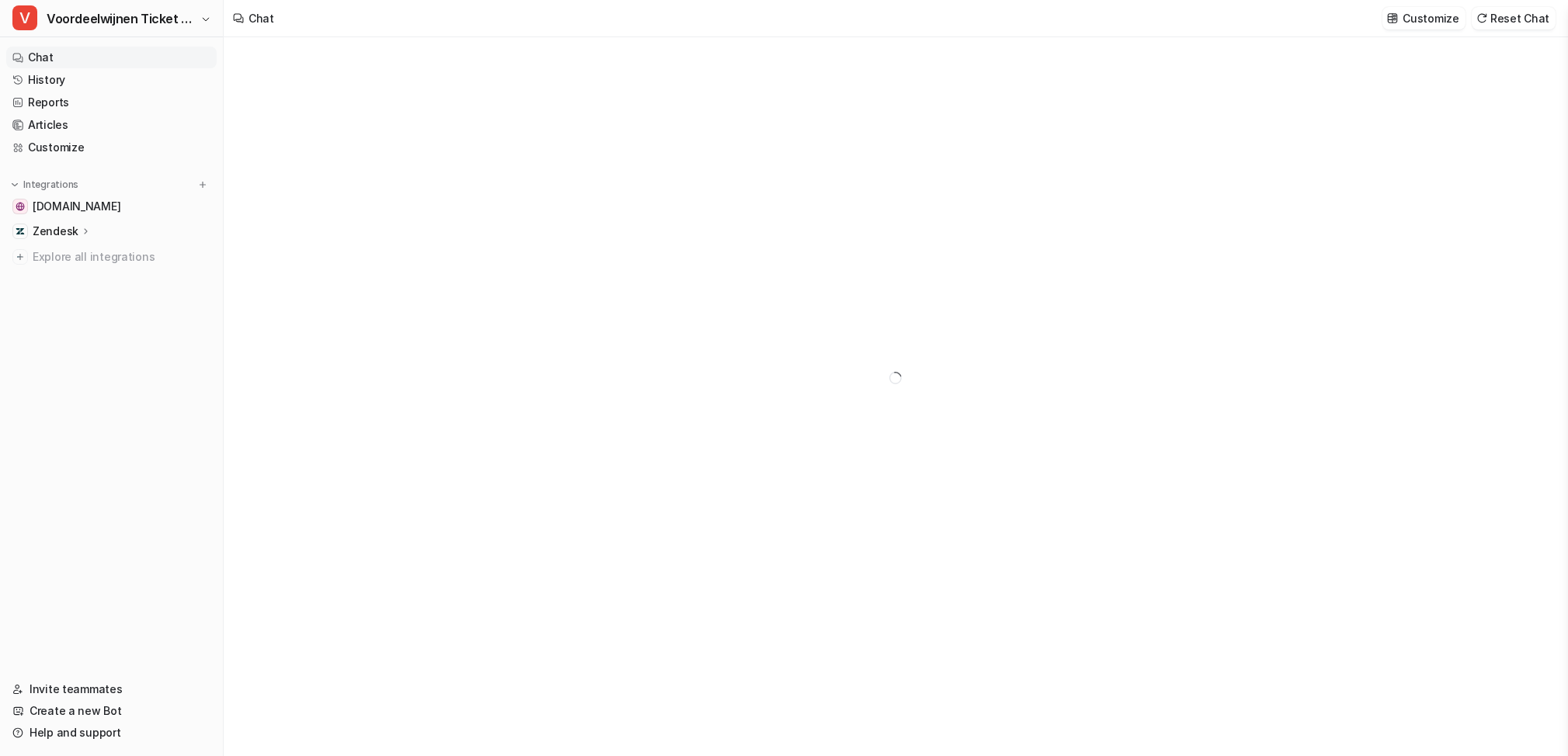
type textarea "**********"
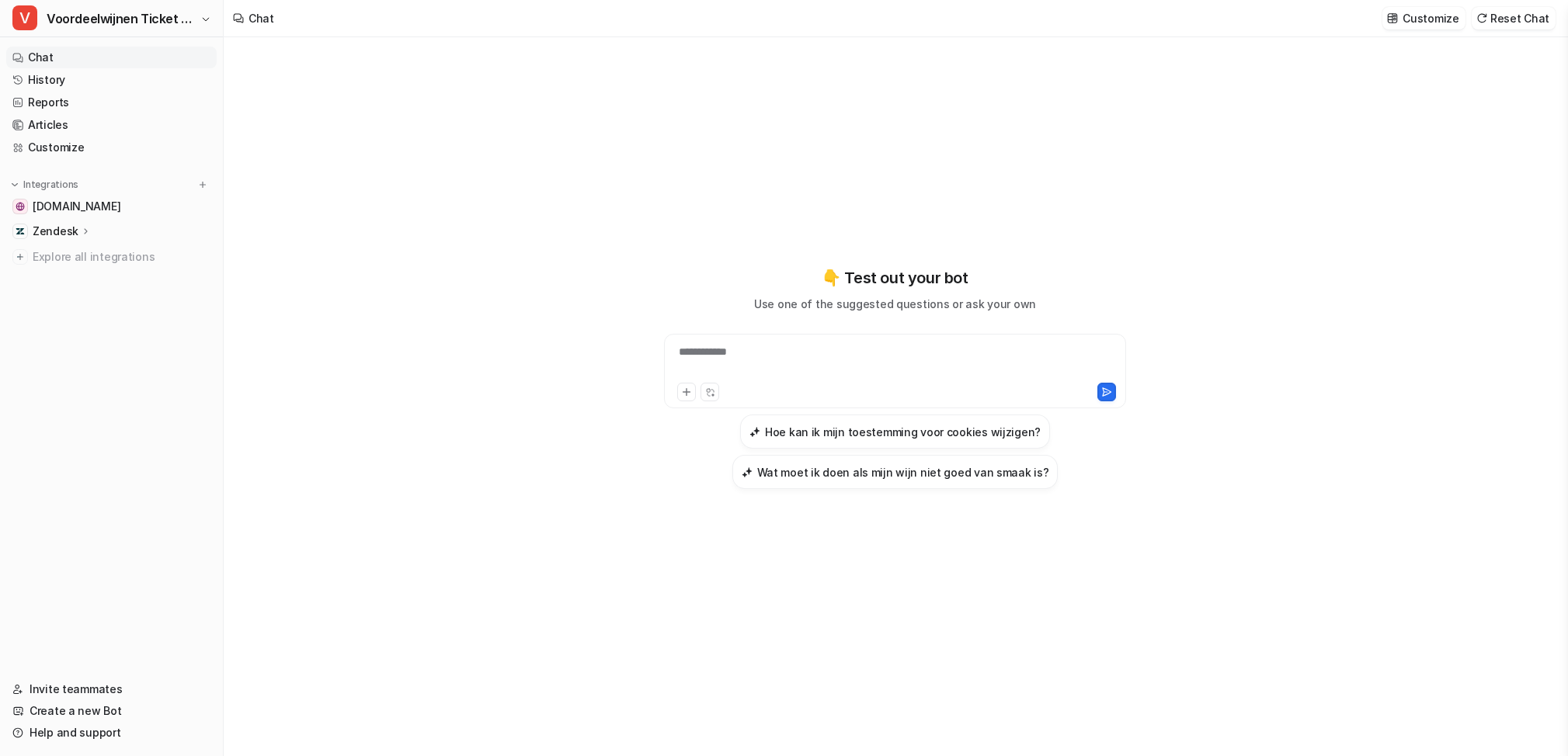
click at [59, 232] on p "Zendesk" at bounding box center [56, 232] width 46 height 16
drag, startPoint x: 65, startPoint y: 81, endPoint x: 81, endPoint y: 83, distance: 16.1
click at [65, 81] on link "History" at bounding box center [111, 80] width 210 height 22
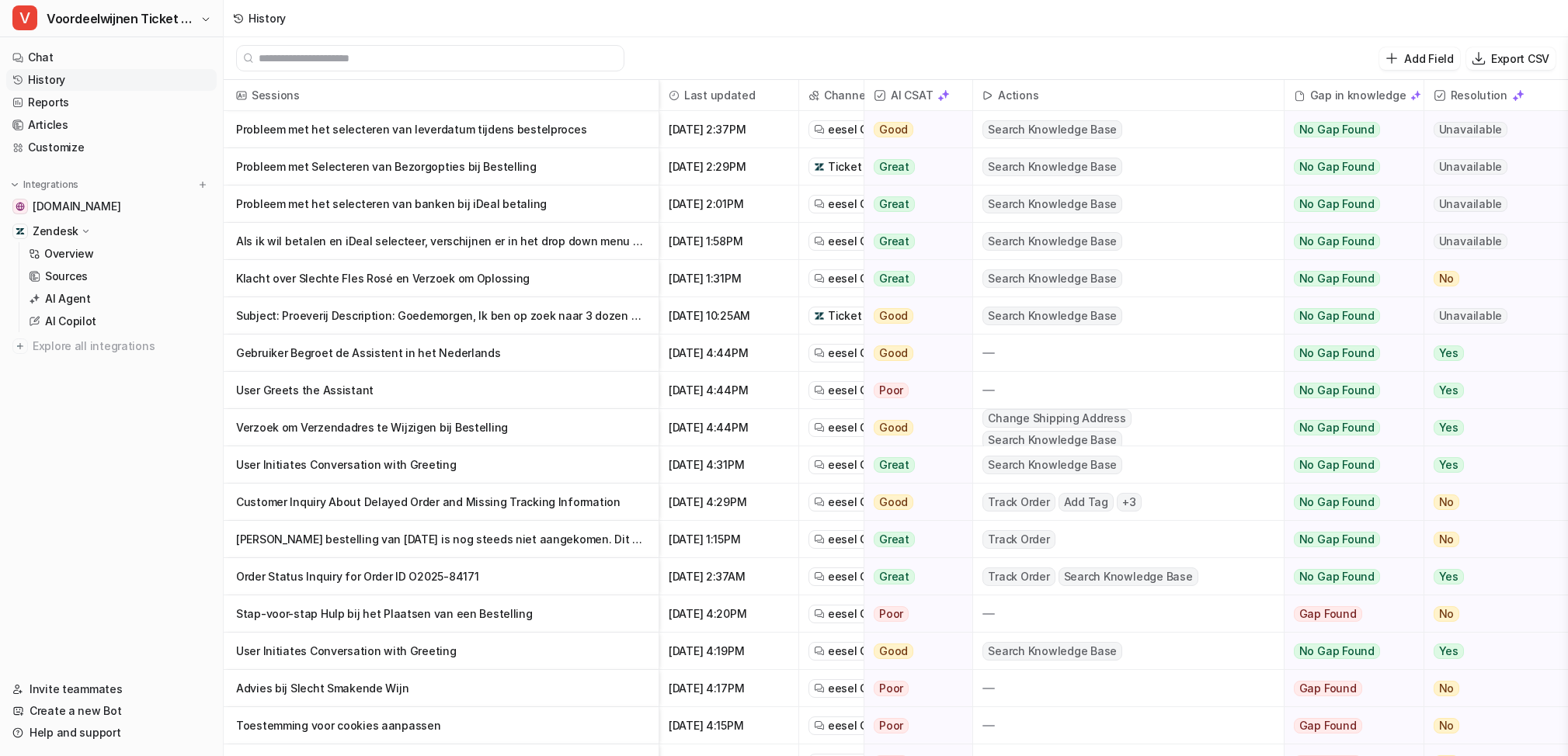
click at [1004, 38] on div "Add Field Export CSV" at bounding box center [896, 58] width 1345 height 43
